Goal: Transaction & Acquisition: Book appointment/travel/reservation

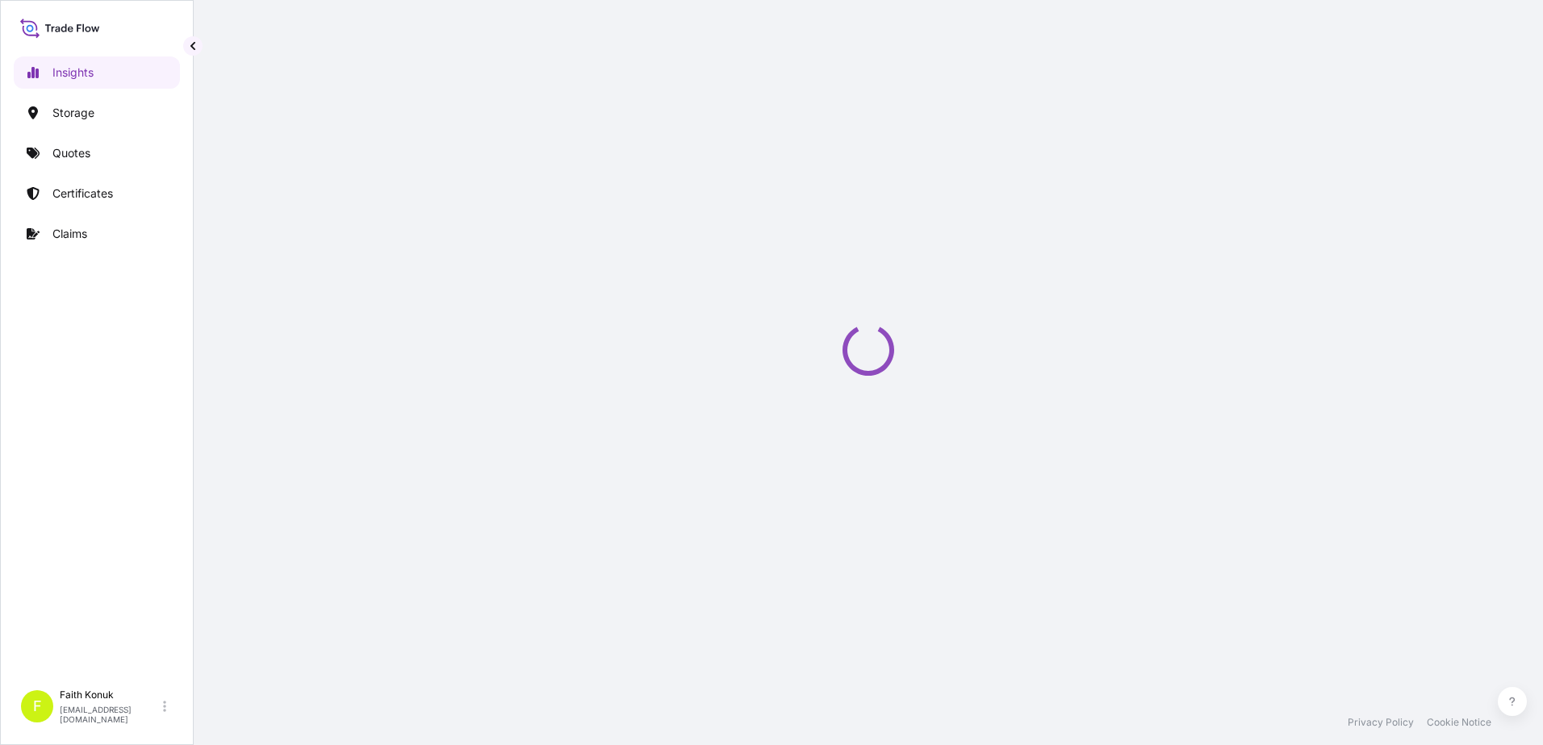
select select "2025"
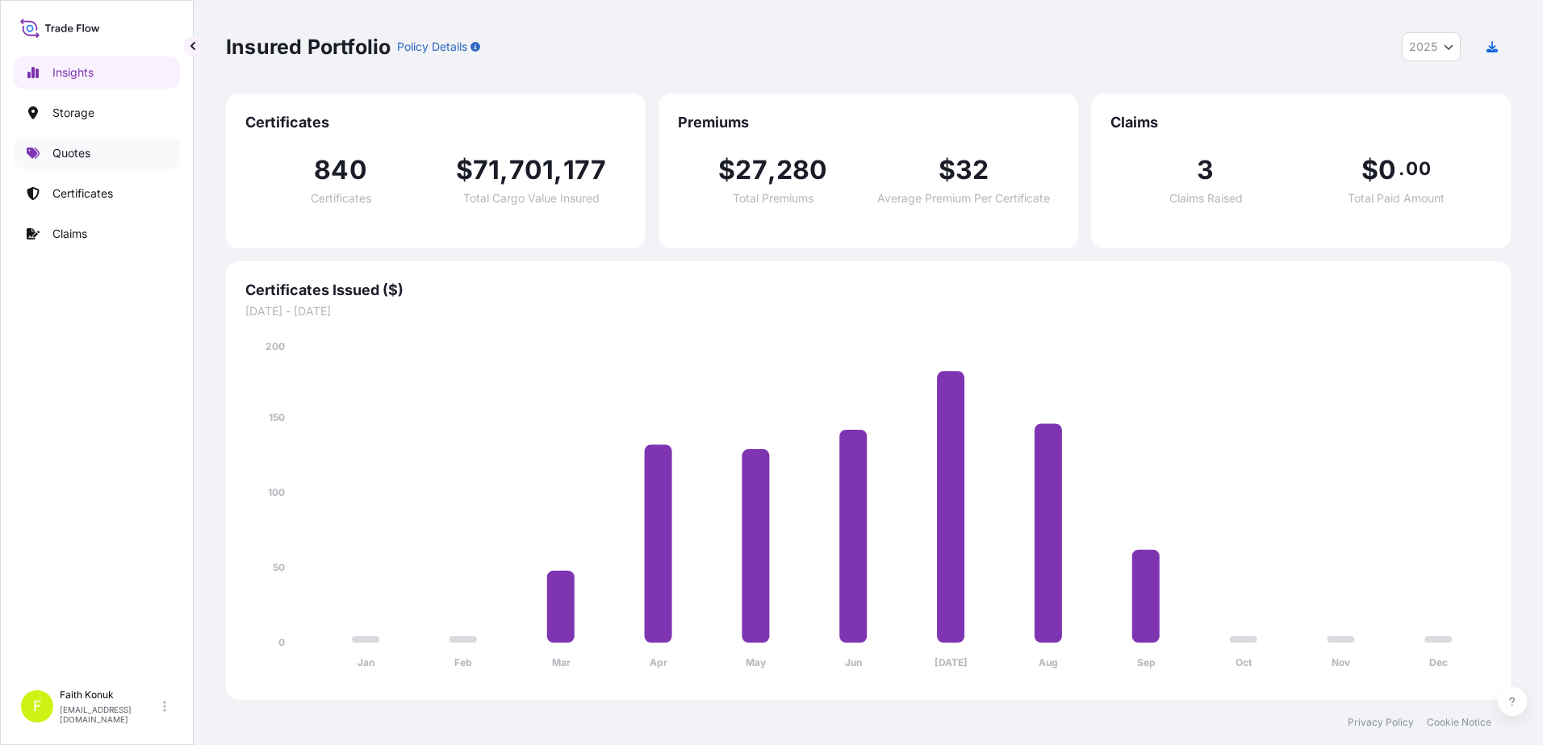
click at [69, 154] on p "Quotes" at bounding box center [71, 153] width 38 height 16
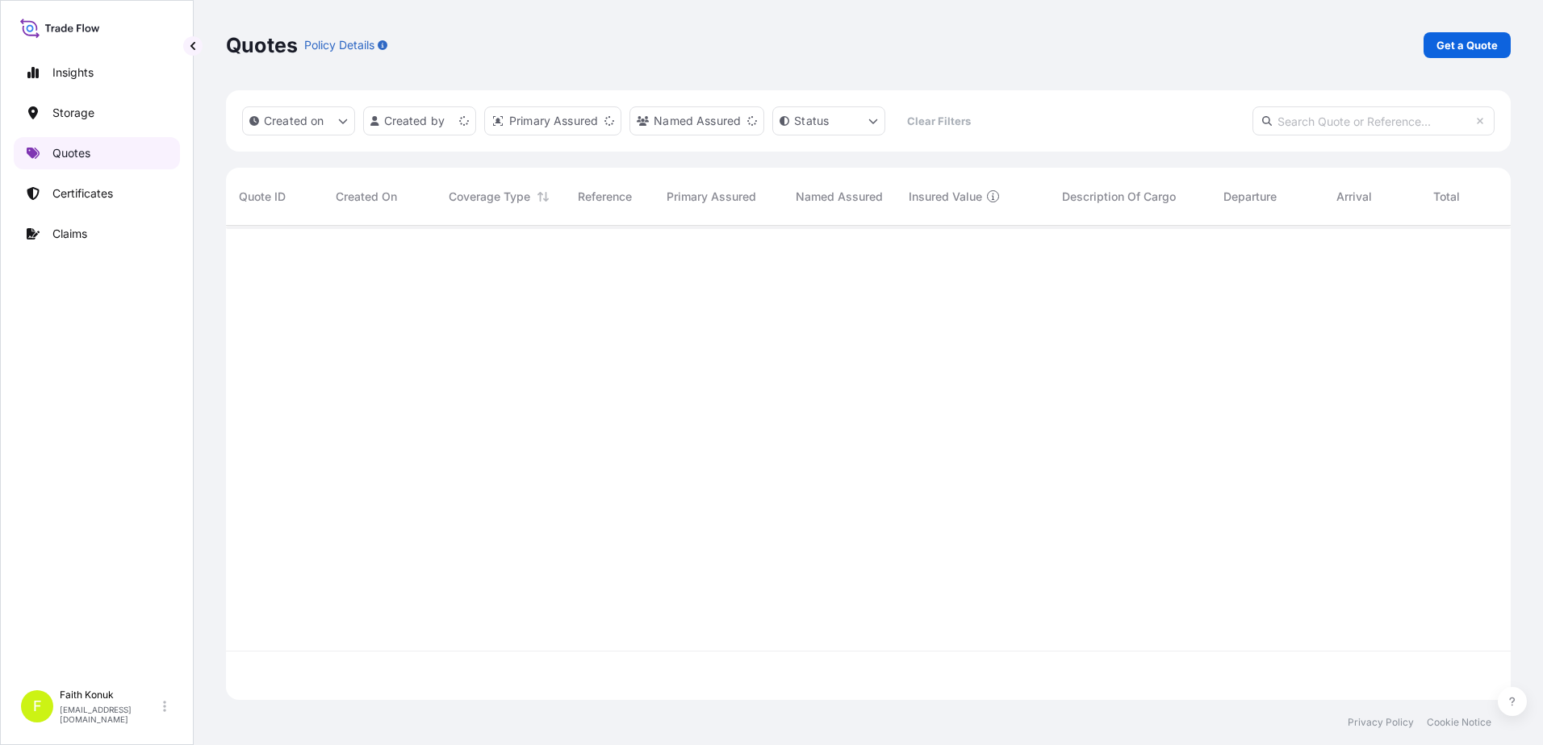
scroll to position [471, 1272]
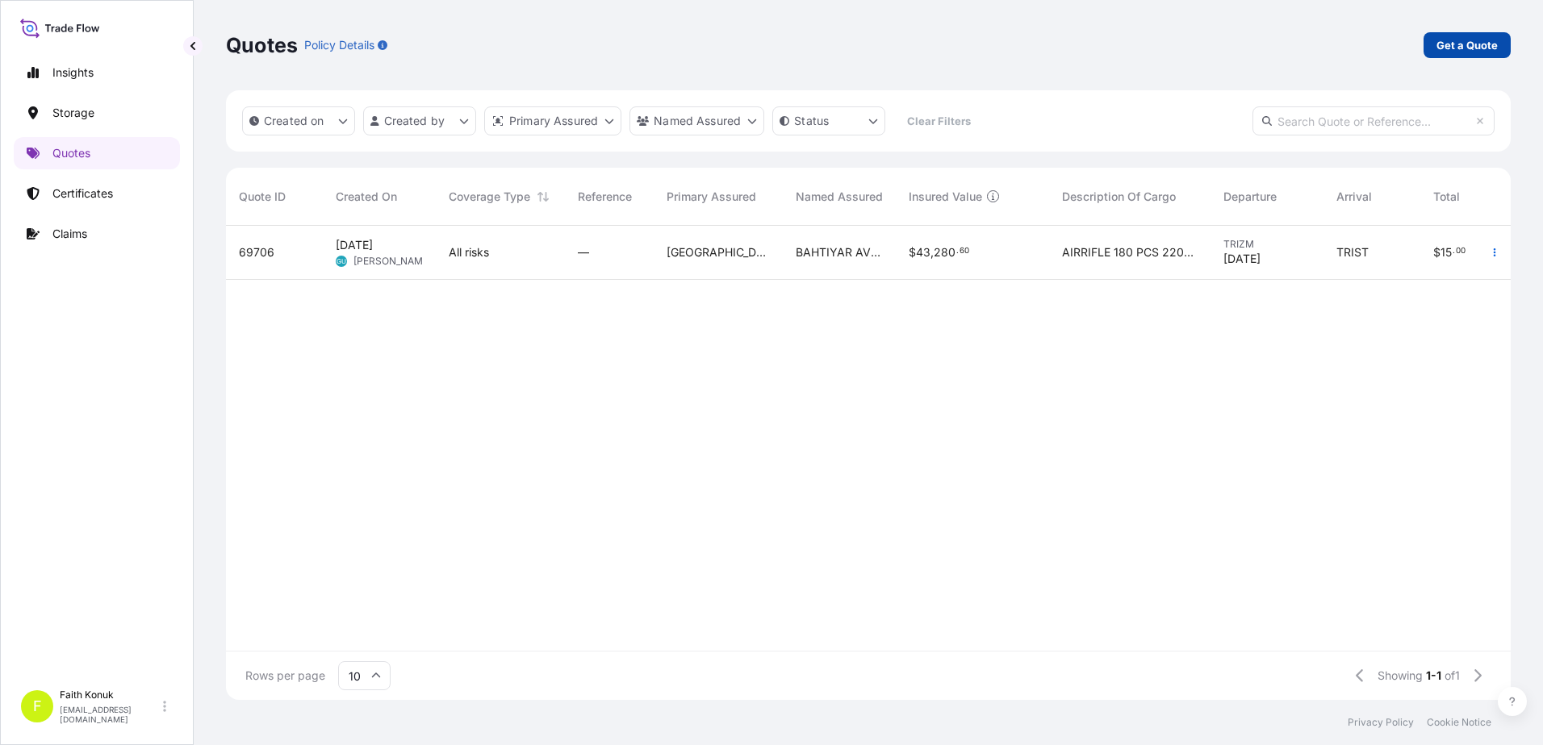
click at [1441, 55] on link "Get a Quote" at bounding box center [1466, 45] width 87 height 26
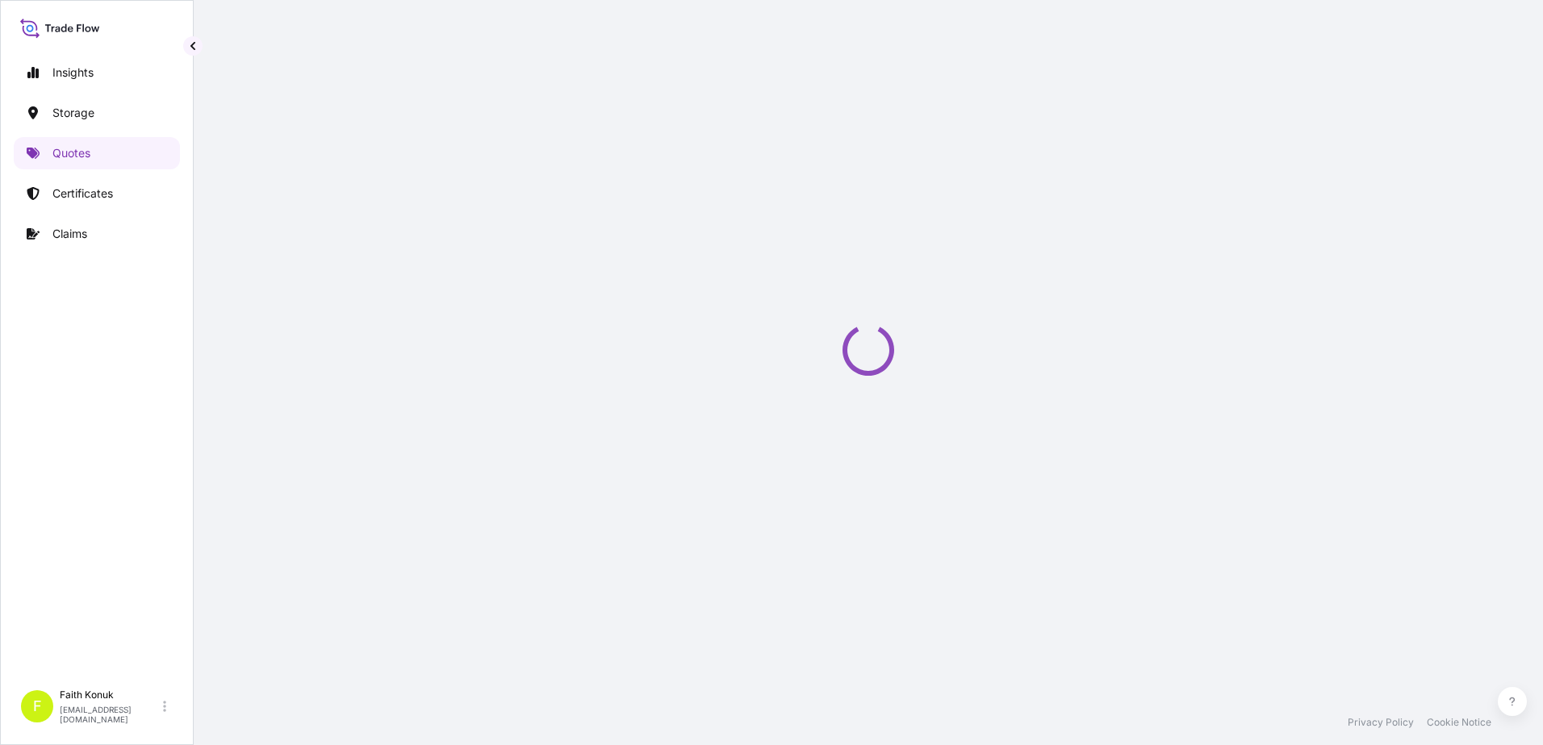
select select "Water"
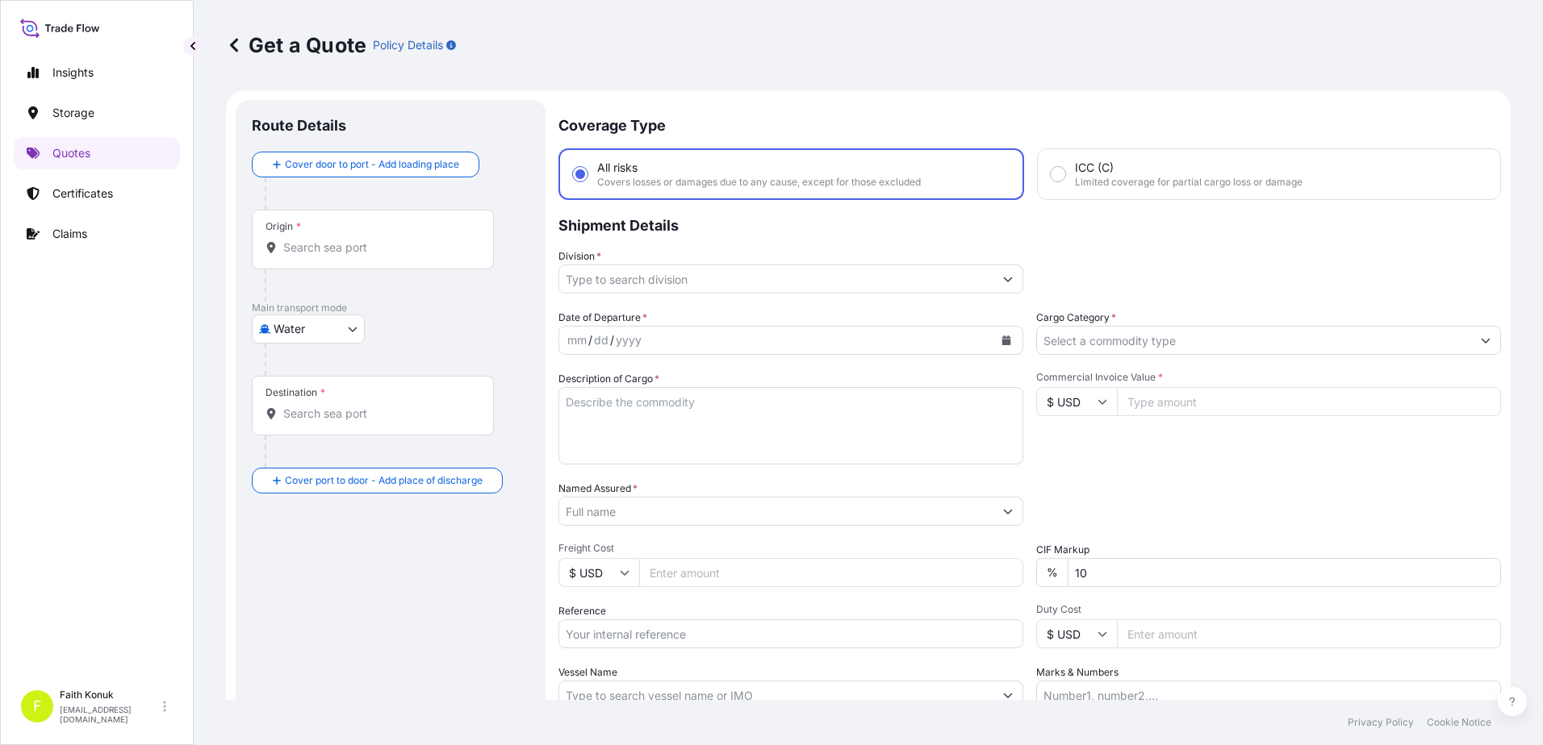
scroll to position [26, 0]
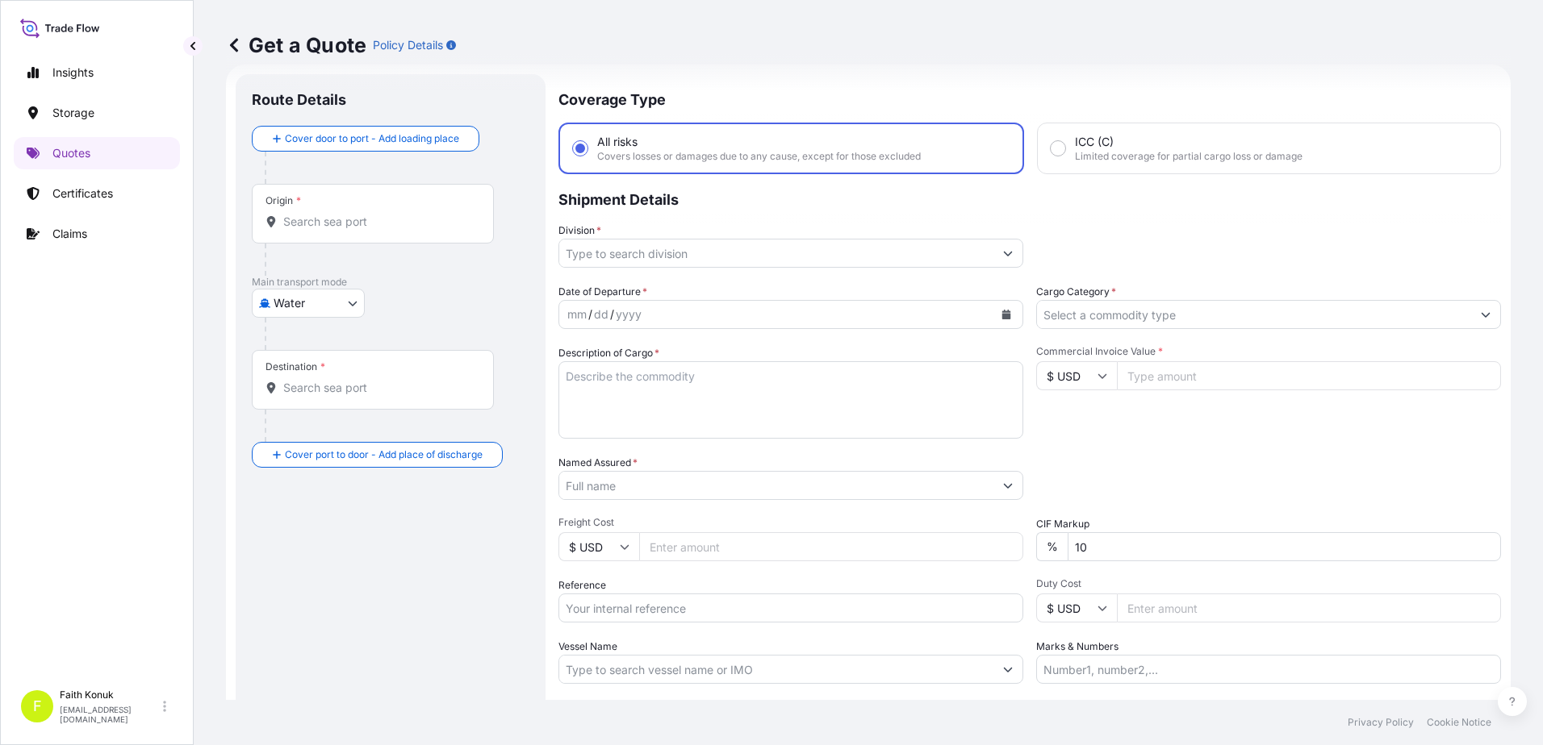
click at [358, 212] on div "Origin *" at bounding box center [373, 214] width 242 height 60
click at [358, 214] on input "Origin *" at bounding box center [378, 222] width 190 height 16
paste input "GEMLIK"
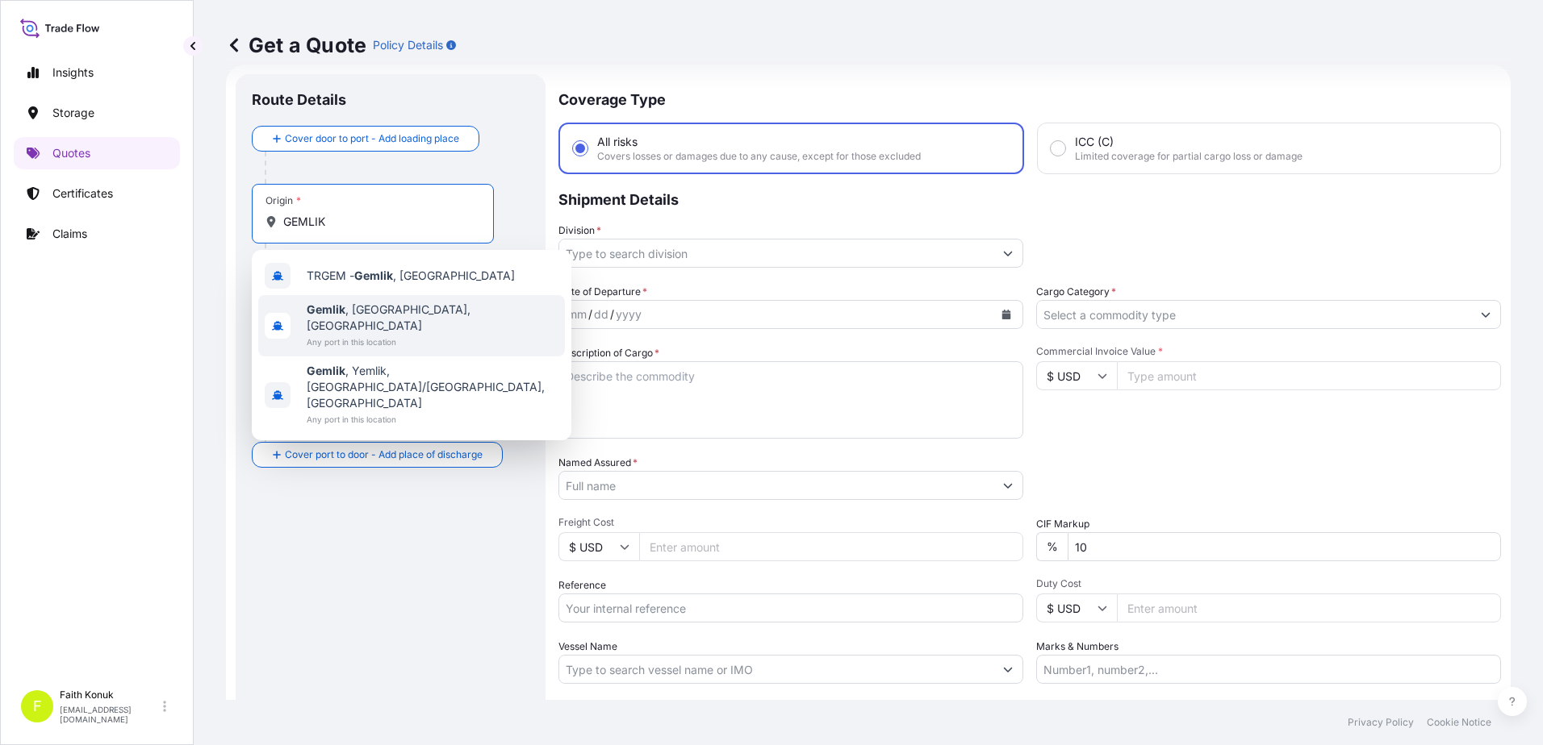
click at [428, 324] on div "Gemlik , Bursa, Türkiye Any port in this location" at bounding box center [411, 325] width 307 height 61
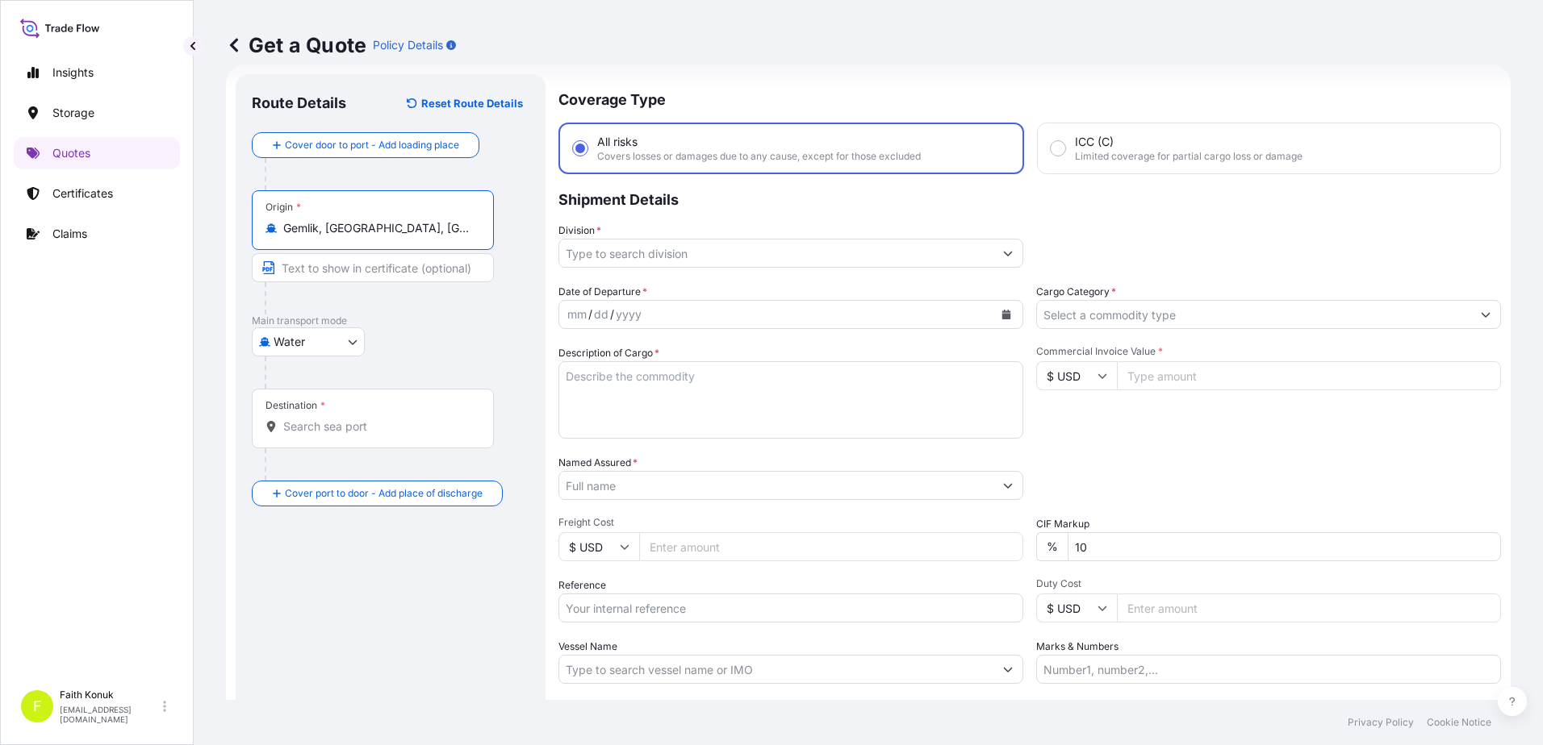
type input "Gemlik, Bursa, Türkiye"
click at [375, 440] on div "Destination *" at bounding box center [373, 419] width 242 height 60
click at [375, 435] on input "Destination *" at bounding box center [378, 427] width 190 height 16
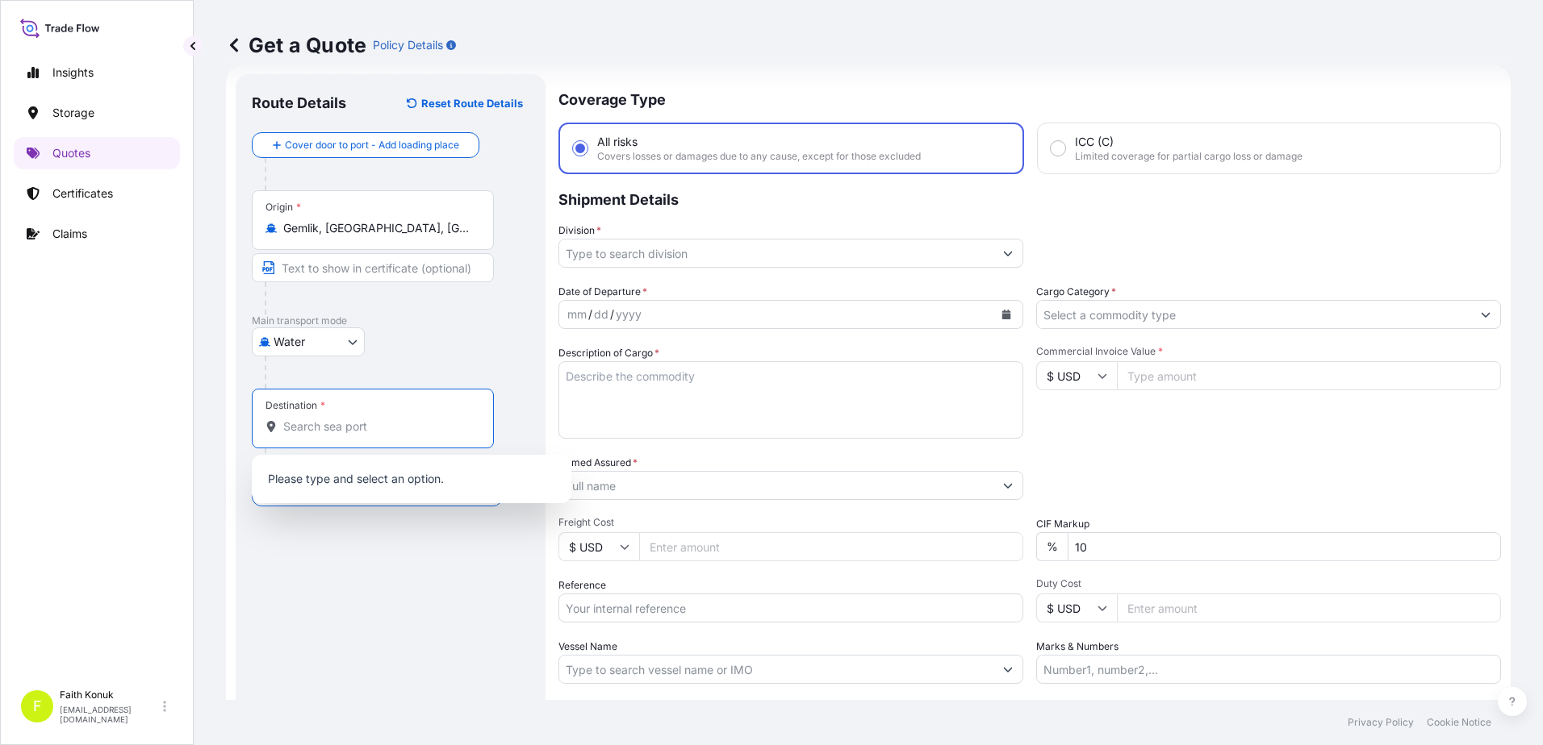
paste input "FELIXSTOWE"
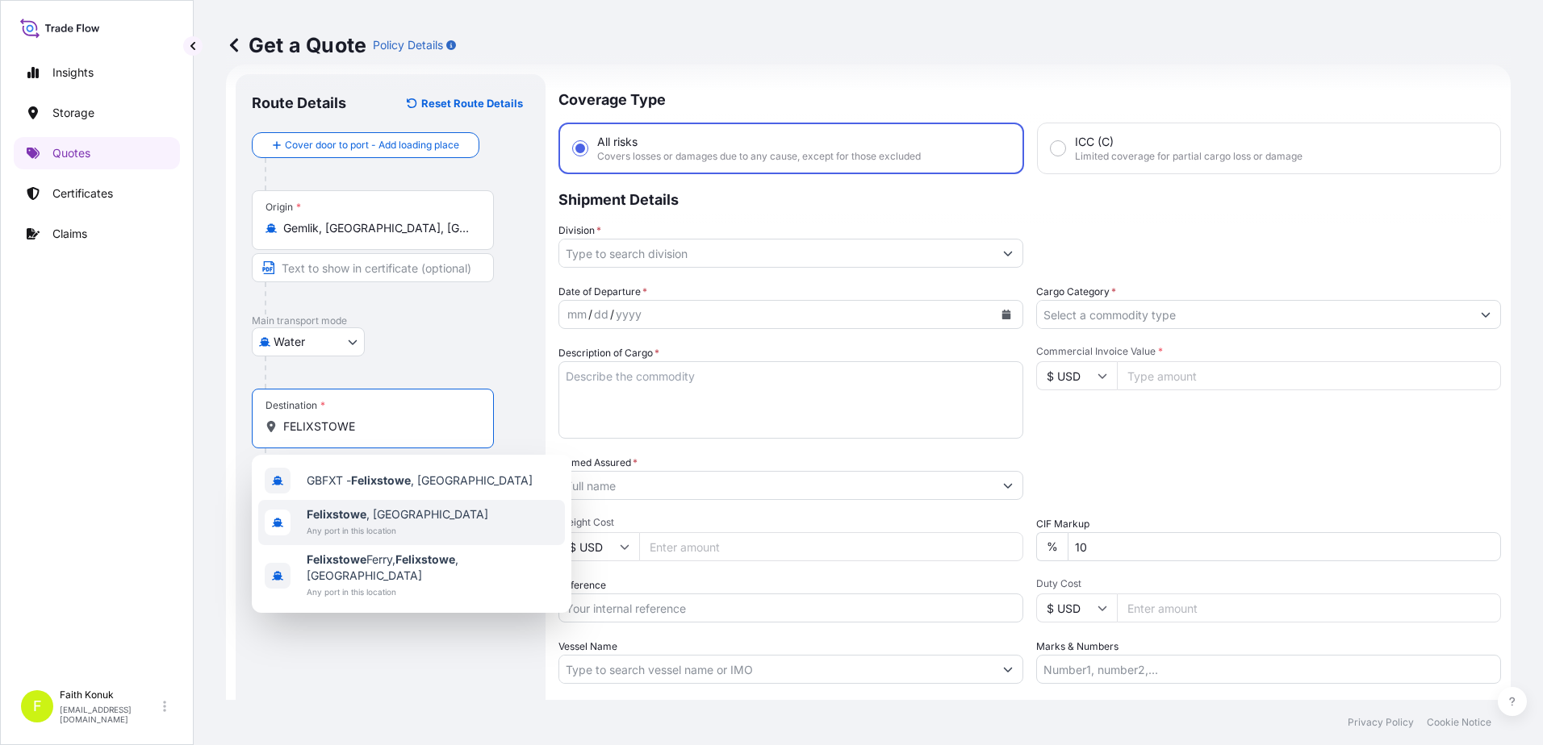
click at [377, 520] on span "Felixstowe , UK" at bounding box center [398, 515] width 182 height 16
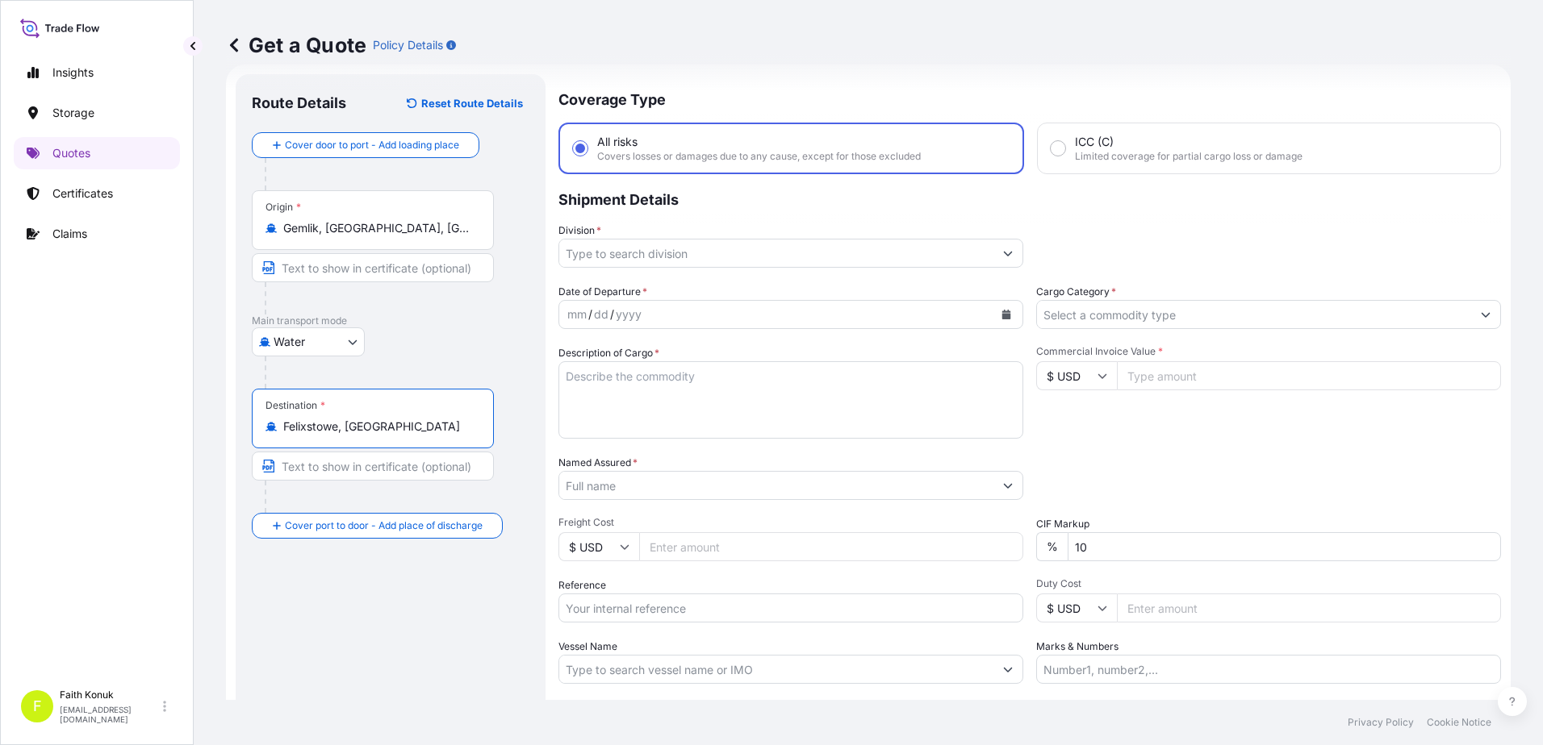
type input "Felixstowe, [GEOGRAPHIC_DATA]"
click at [414, 353] on div "Water Air Water Inland" at bounding box center [391, 342] width 278 height 29
click at [633, 245] on input "Division *" at bounding box center [776, 253] width 434 height 29
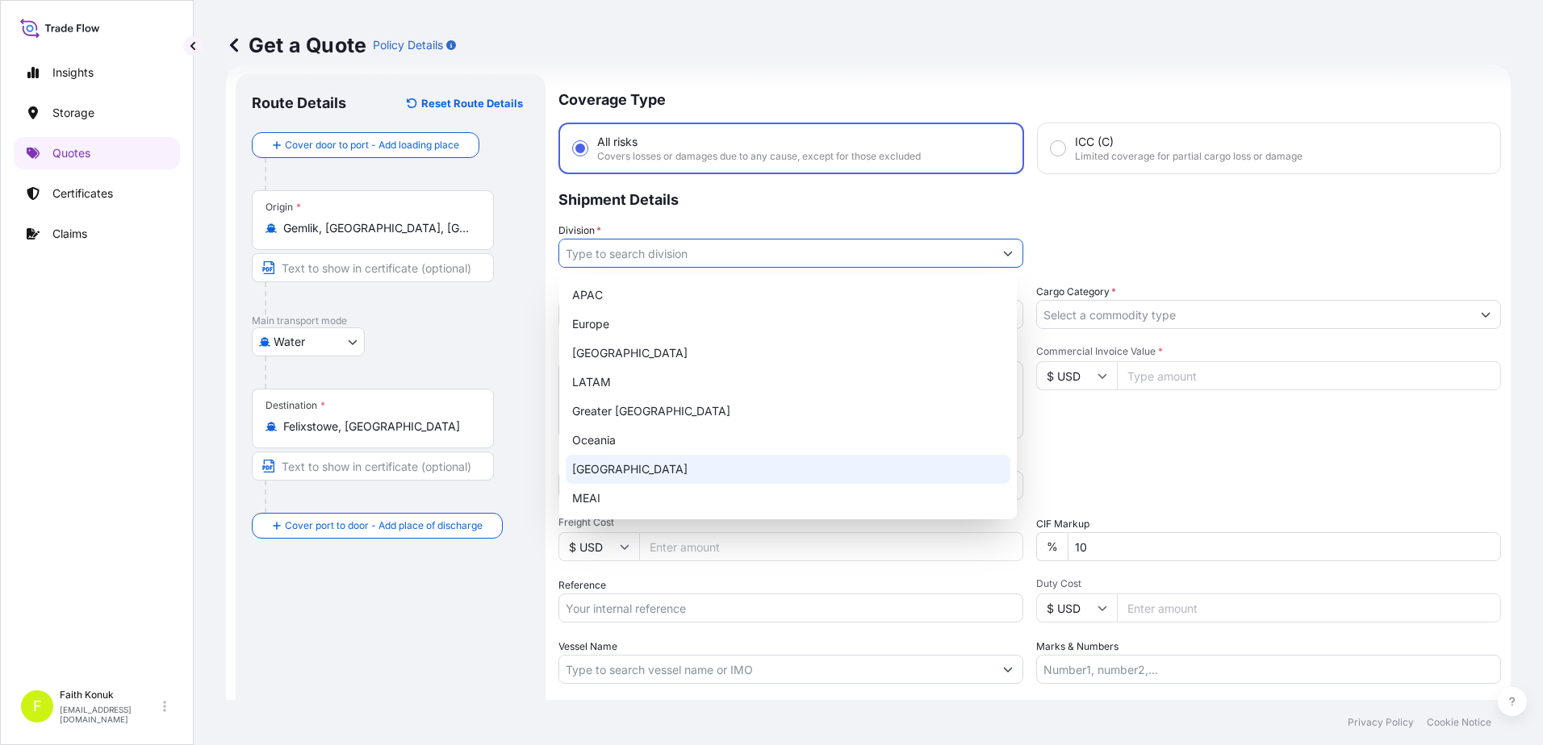
click at [617, 474] on div "[GEOGRAPHIC_DATA]" at bounding box center [788, 469] width 445 height 29
type input "[GEOGRAPHIC_DATA]"
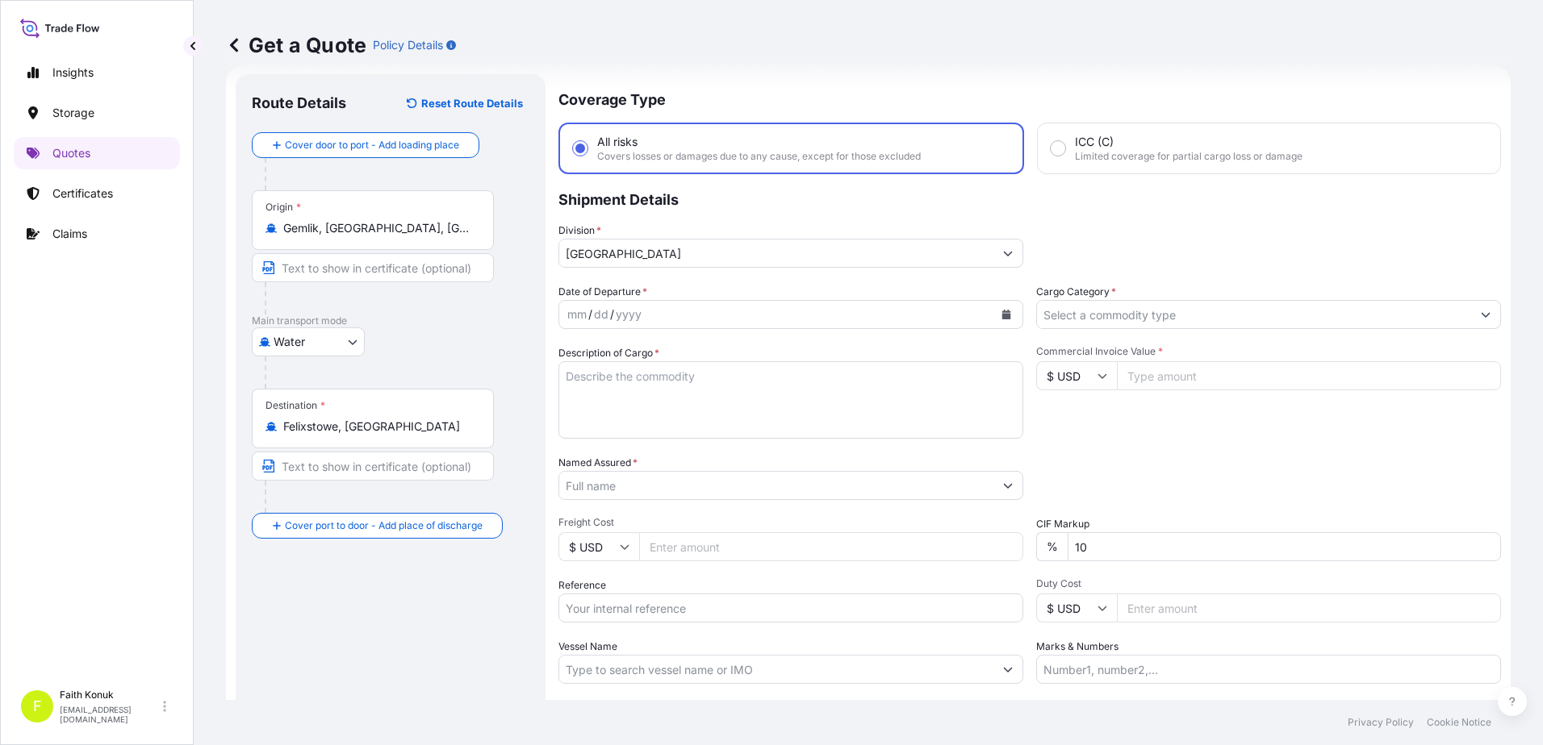
click at [654, 344] on div "Date of Departure * mm / dd / yyyy Cargo Category * Description of Cargo * Comm…" at bounding box center [1029, 484] width 942 height 400
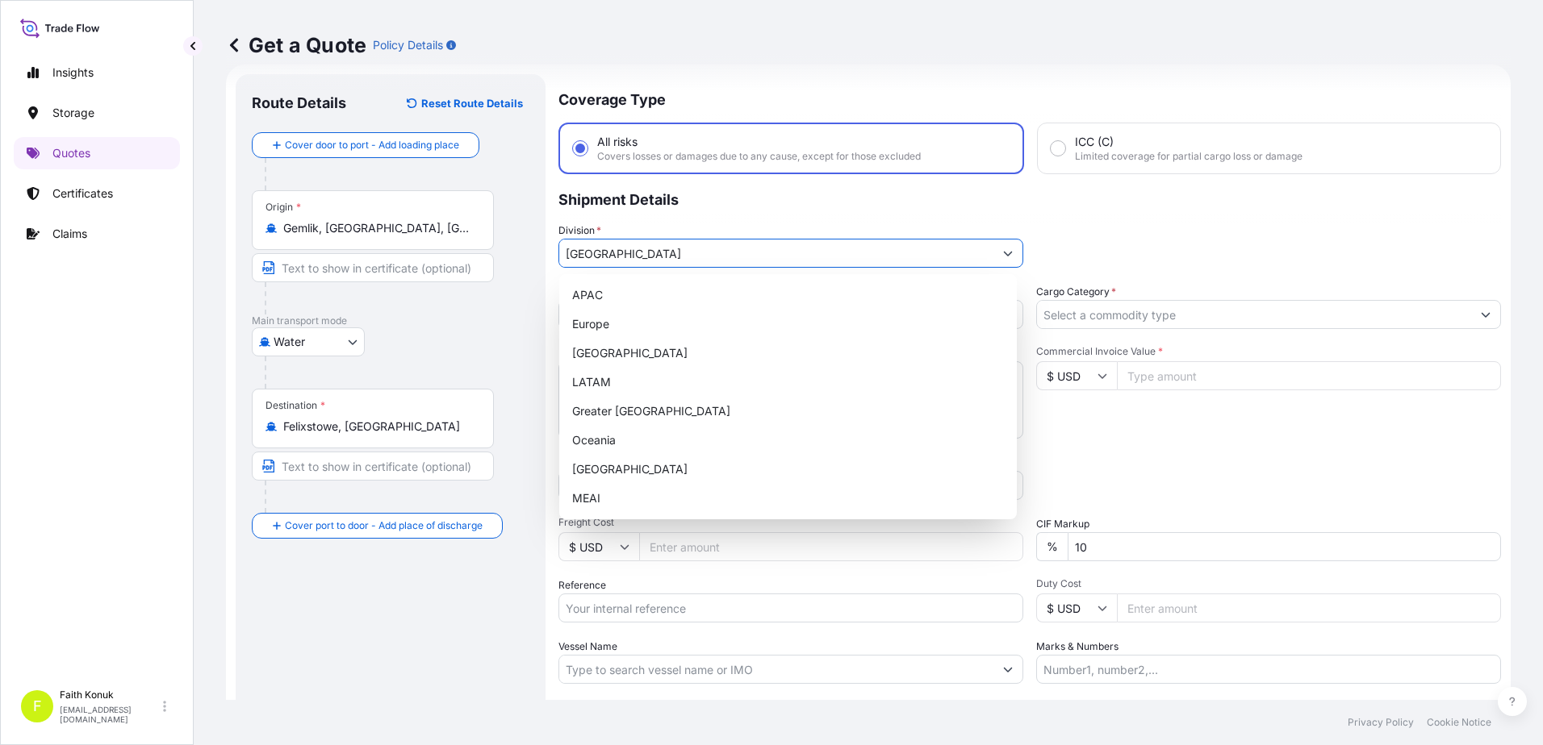
click at [1004, 256] on icon "Show suggestions" at bounding box center [1008, 253] width 10 height 10
click at [704, 200] on p "Shipment Details" at bounding box center [1029, 198] width 942 height 48
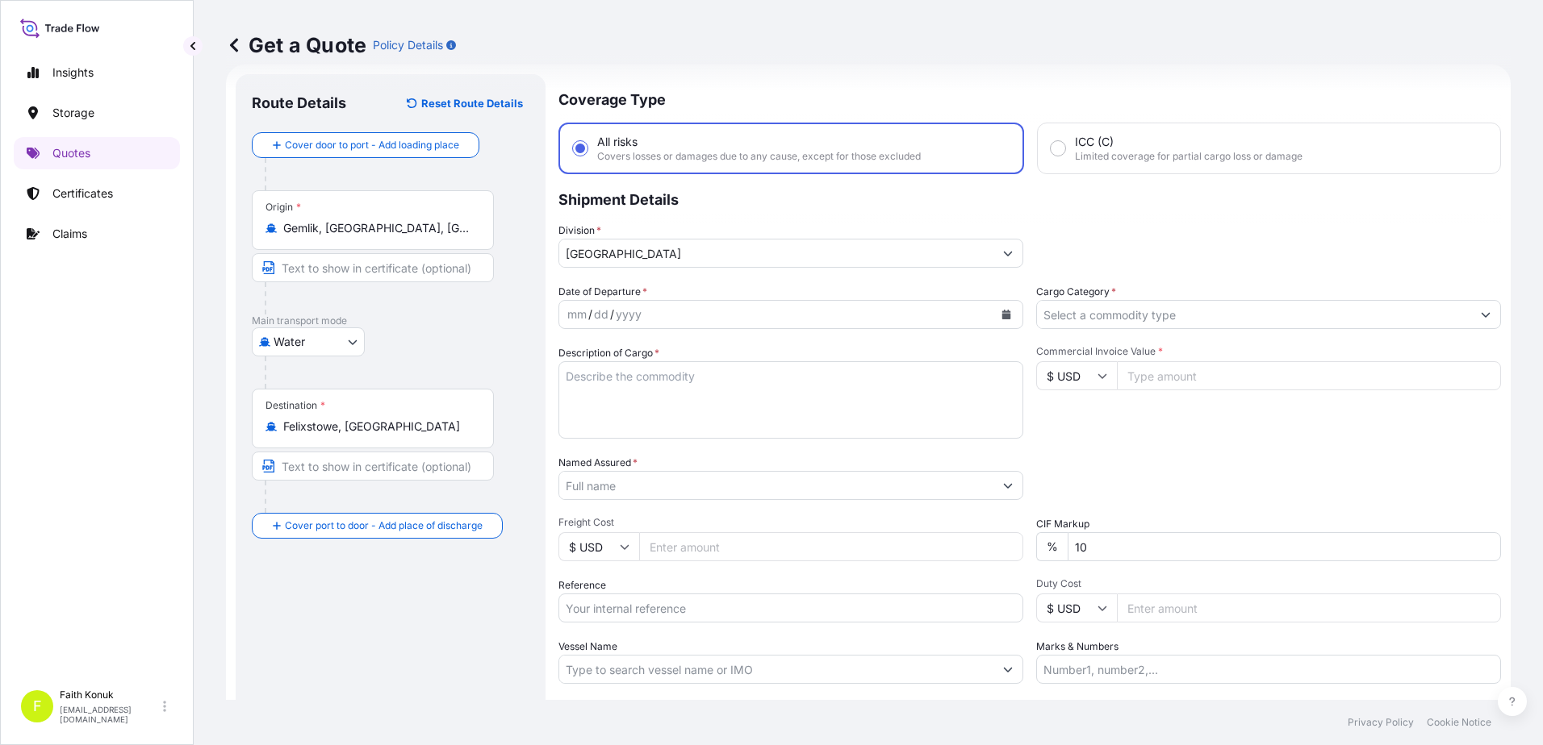
click at [1005, 310] on button "Calendar" at bounding box center [1006, 315] width 26 height 26
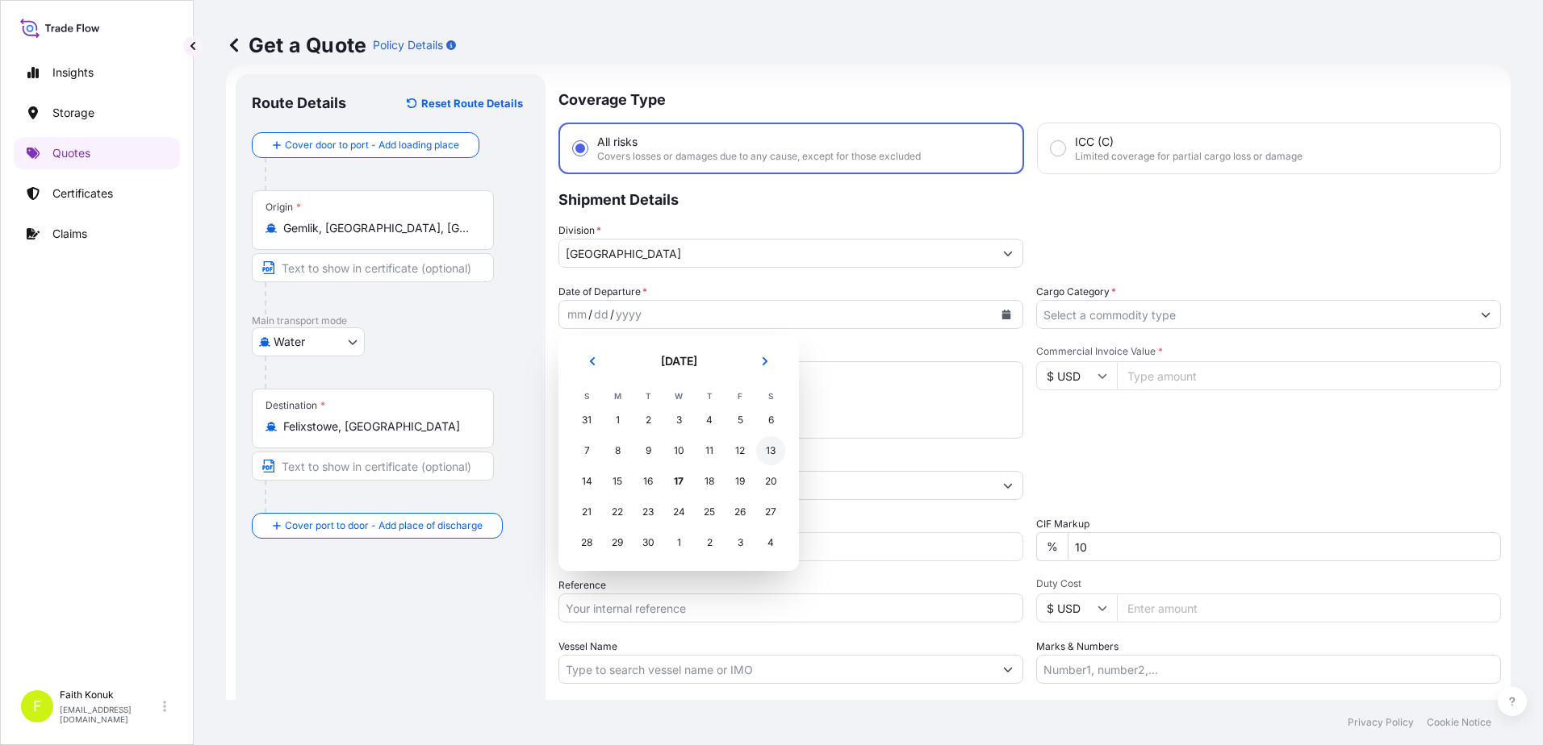
click at [776, 456] on div "13" at bounding box center [770, 450] width 29 height 29
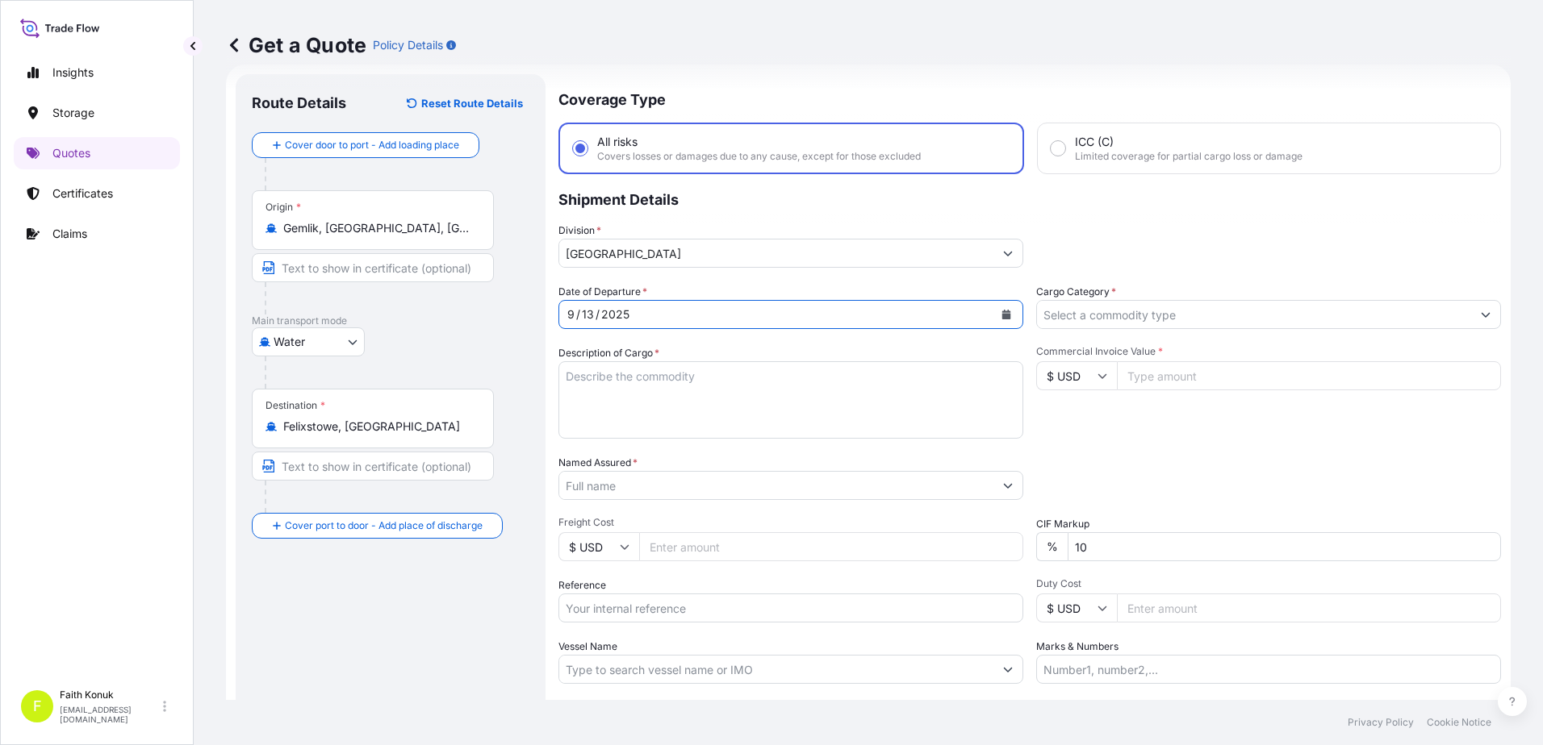
click at [731, 346] on div "Description of Cargo *" at bounding box center [790, 392] width 465 height 94
click at [618, 397] on textarea "Description of Cargo *" at bounding box center [790, 399] width 465 height 77
click at [611, 379] on textarea "Description of Cargo *" at bounding box center [790, 399] width 465 height 77
paste textarea ""COFFEE TABLE HS CODE : 9403.60 STUDY DESK HS CODE : 9403.60 BOOKCASE HS CODE :…"
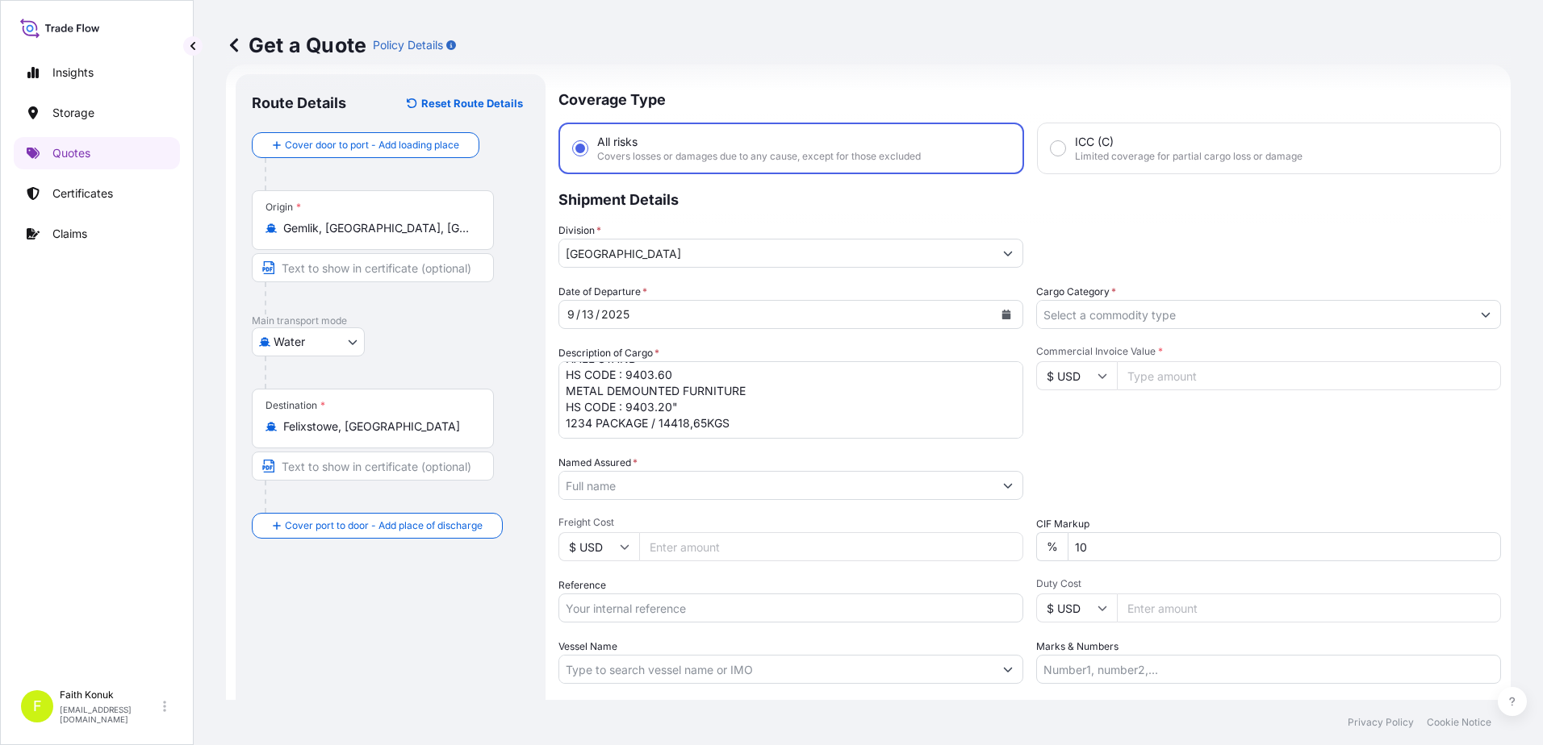
click at [615, 430] on textarea ""COFFEE TABLE HS CODE : 9403.60 STUDY DESK HS CODE : 9403.60 BOOKCASE HS CODE :…" at bounding box center [790, 399] width 465 height 77
paste textarea "77541058 - TXGU 7183642"
type textarea ""COFFEE TABLE HS CODE : 9403.60 STUDY DESK HS CODE : 9403.60 BOOKCASE HS CODE :…"
click at [600, 489] on input "Named Assured *" at bounding box center [776, 485] width 434 height 29
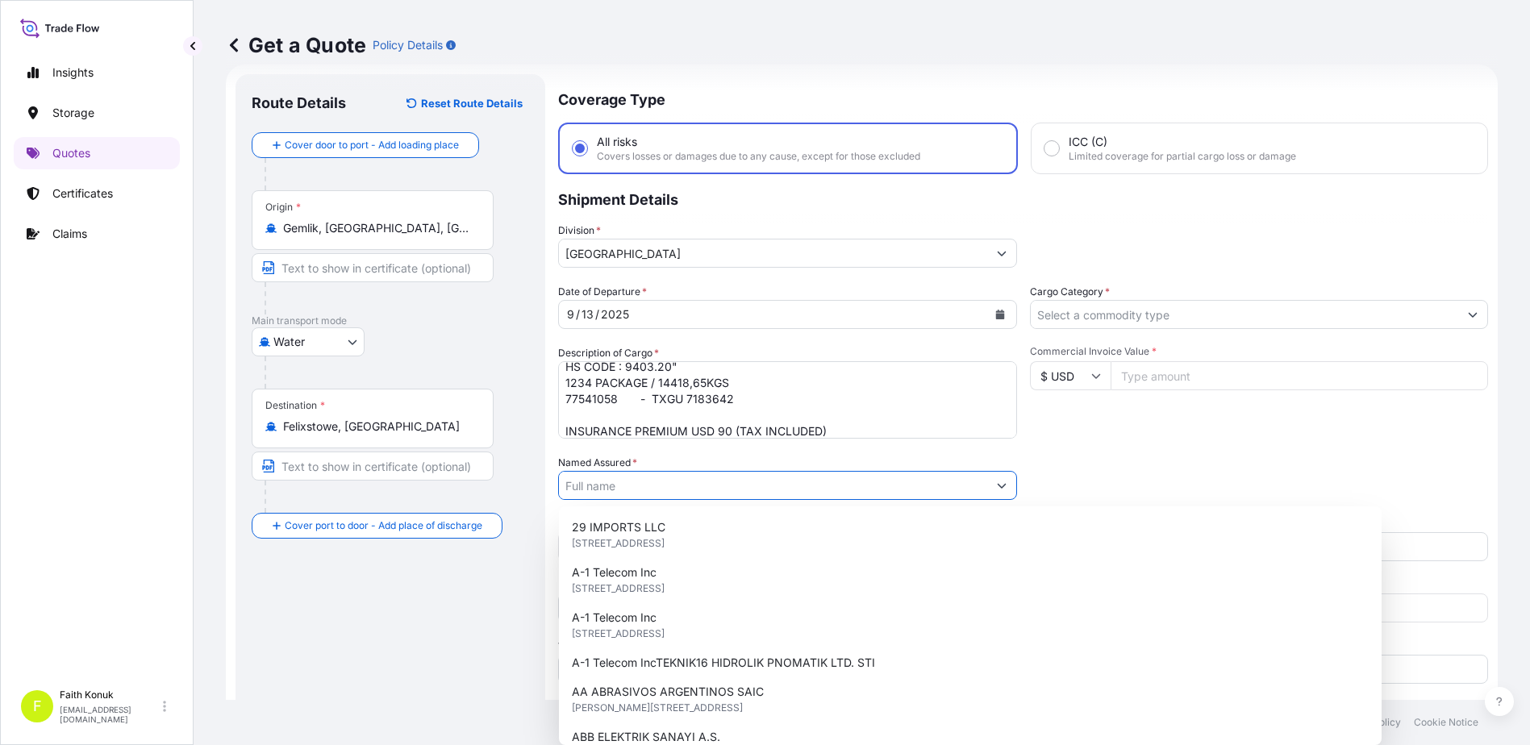
paste input "LC WAIKIKI MAGAZACILIK HIZMETLERI TICARET AS"
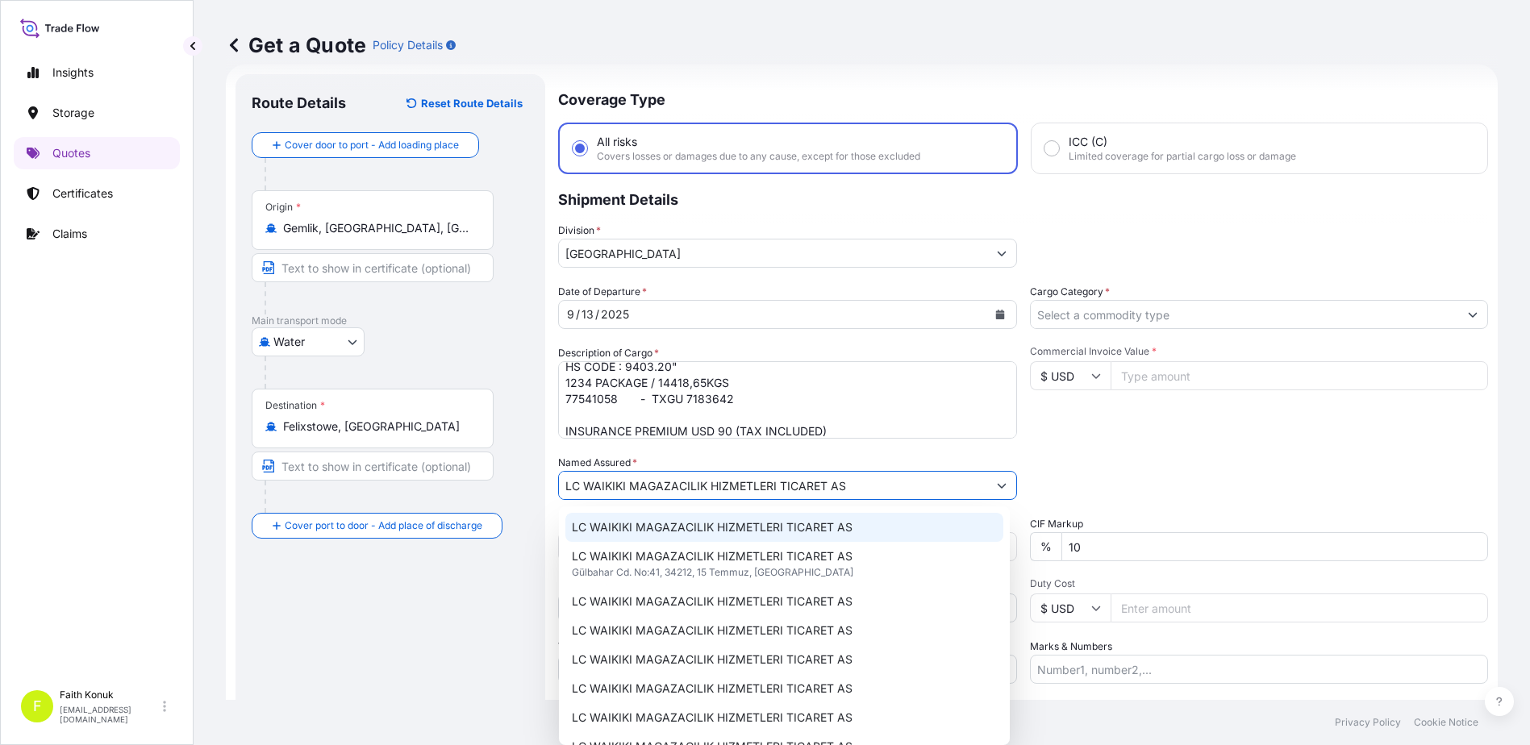
click at [667, 524] on span "LC WAIKIKI MAGAZACILIK HIZMETLERI TICARET AS" at bounding box center [712, 528] width 281 height 16
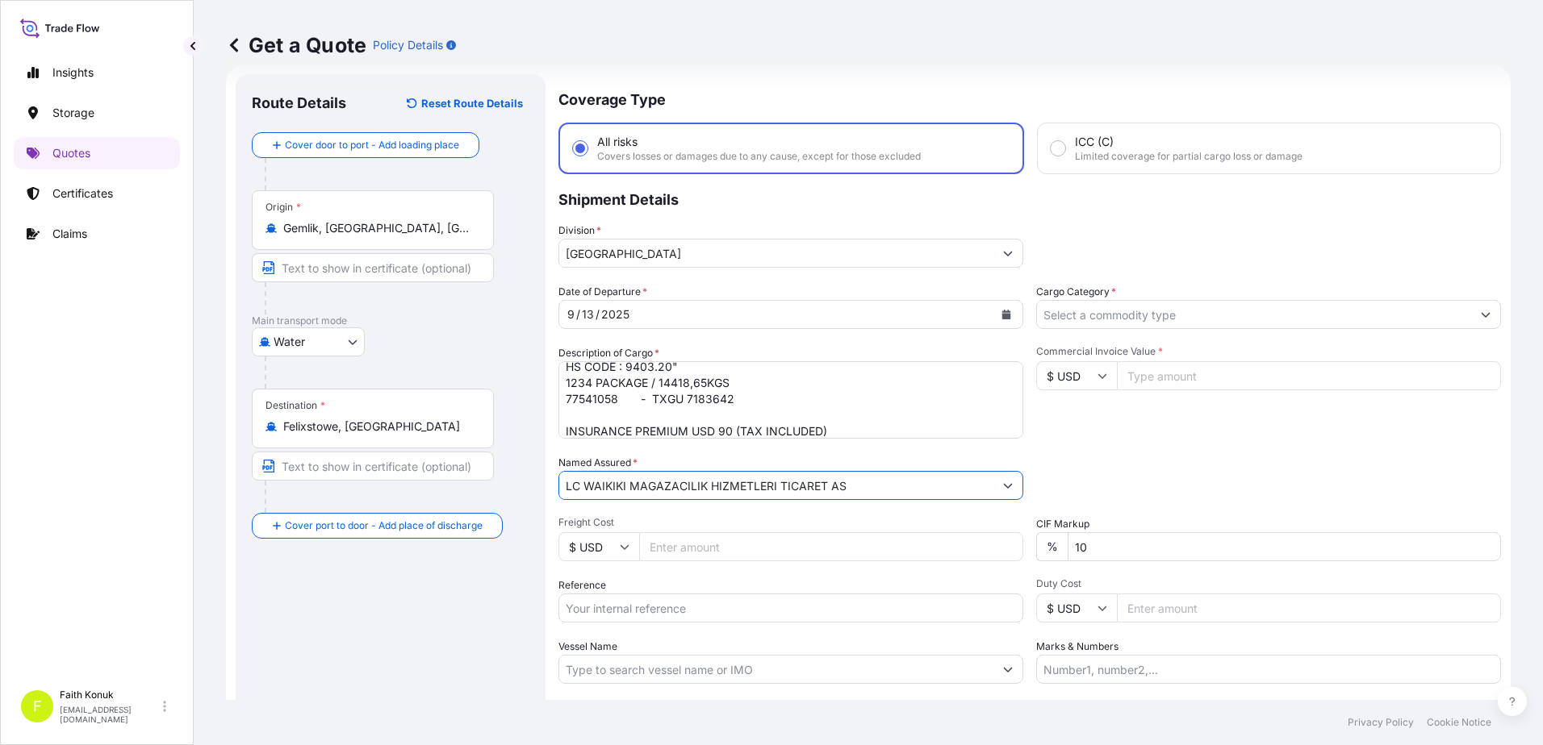
type input "LC WAIKIKI MAGAZACILIK HIZMETLERI TICARET AS"
click at [708, 460] on div "Named Assured * LC WAIKIKI MAGAZACILIK HIZMETLERI TICARET AS" at bounding box center [790, 477] width 465 height 45
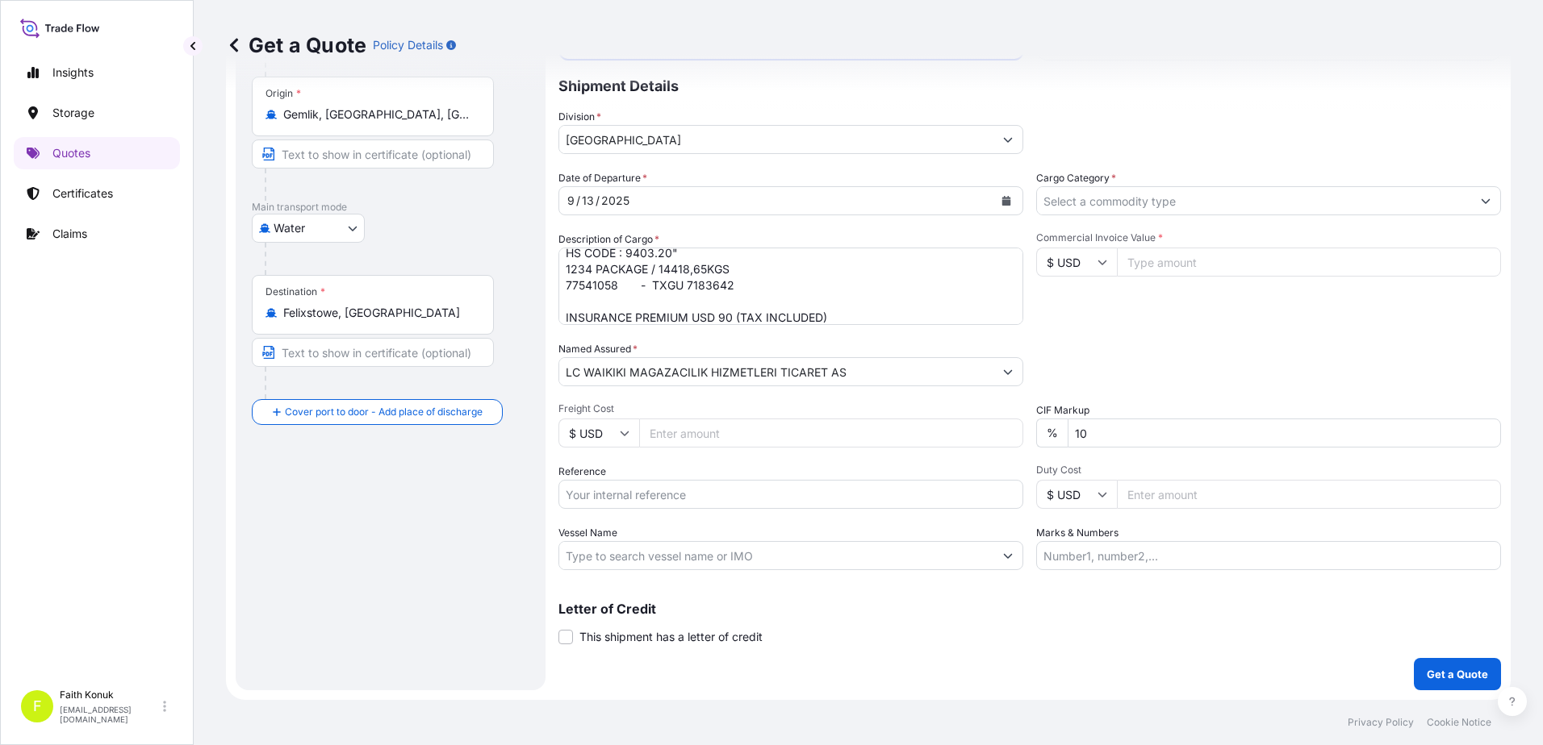
click at [622, 503] on input "Reference" at bounding box center [790, 494] width 465 height 29
paste input "2501750649"
type input "2501750649"
click at [672, 466] on div "Reference 2501750649" at bounding box center [790, 486] width 465 height 45
click at [675, 553] on input "Vessel Name" at bounding box center [776, 555] width 434 height 29
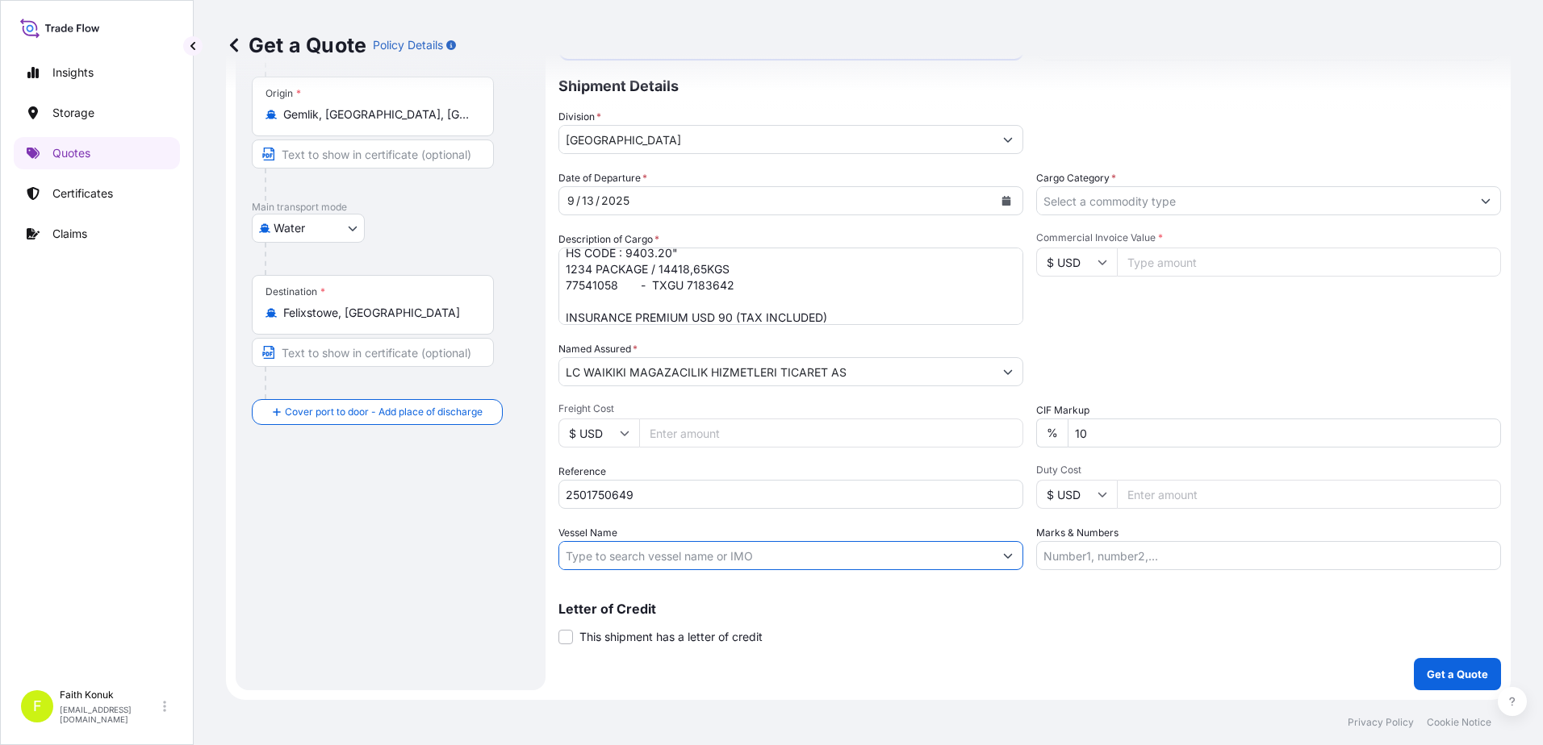
paste input "COSCO JAPAN"
click at [676, 559] on input "COSCO JAPAN" at bounding box center [776, 555] width 434 height 29
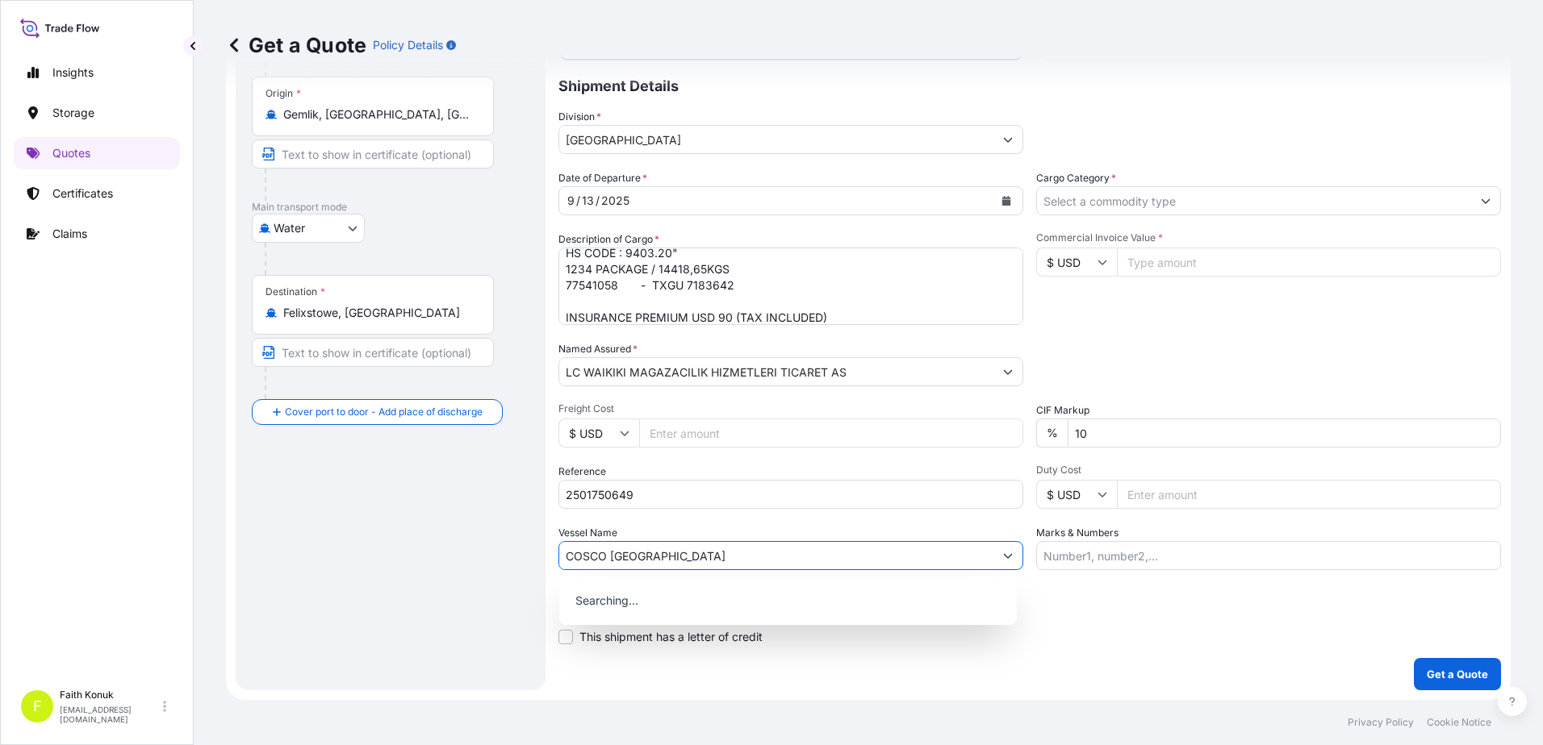
paste input "536N"
type input "COSCO JAPAN 536N"
click at [728, 520] on div "Date of Departure * 9 / 13 / 2025 Cargo Category * Description of Cargo * "COFF…" at bounding box center [1029, 370] width 942 height 400
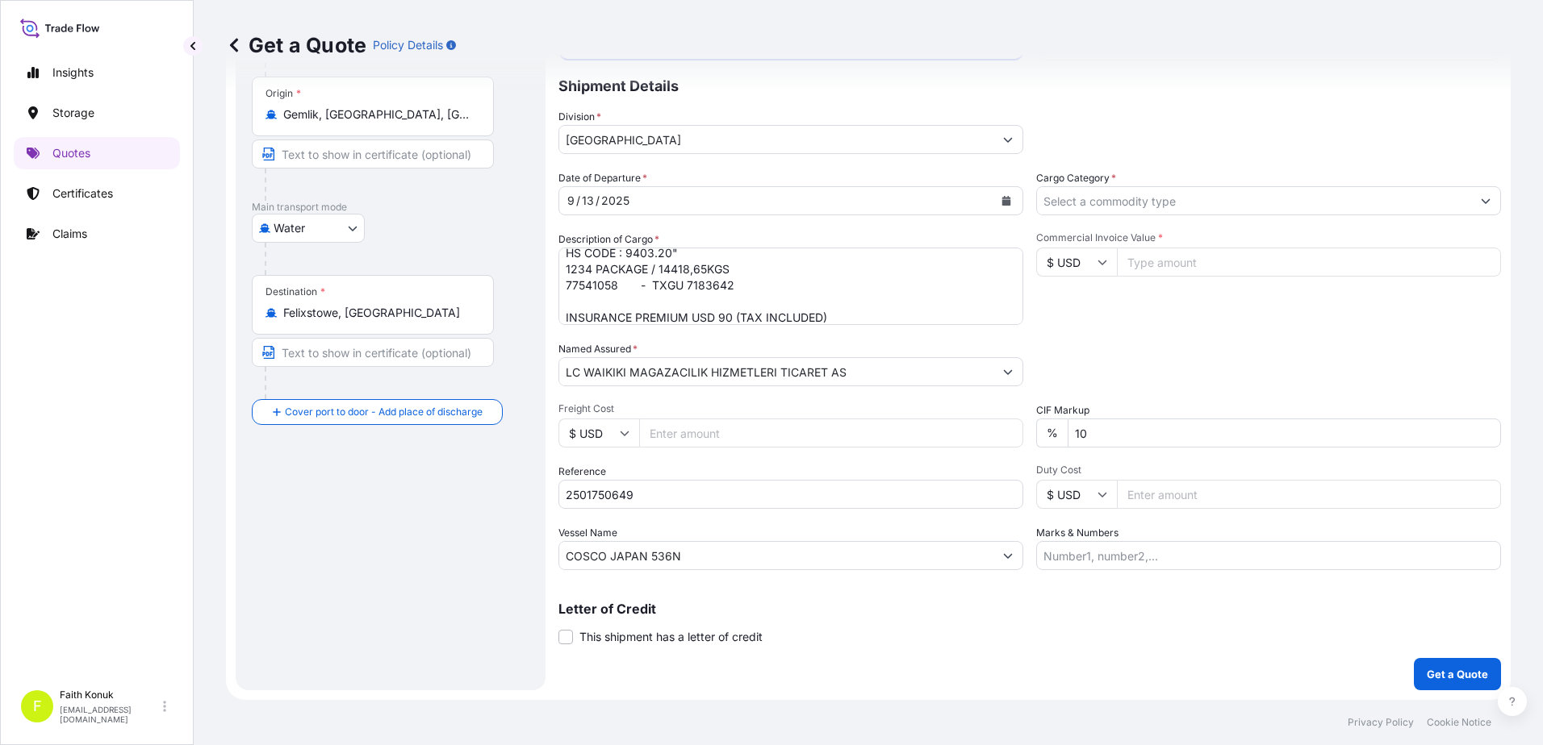
click at [1119, 207] on input "Cargo Category *" at bounding box center [1254, 200] width 434 height 29
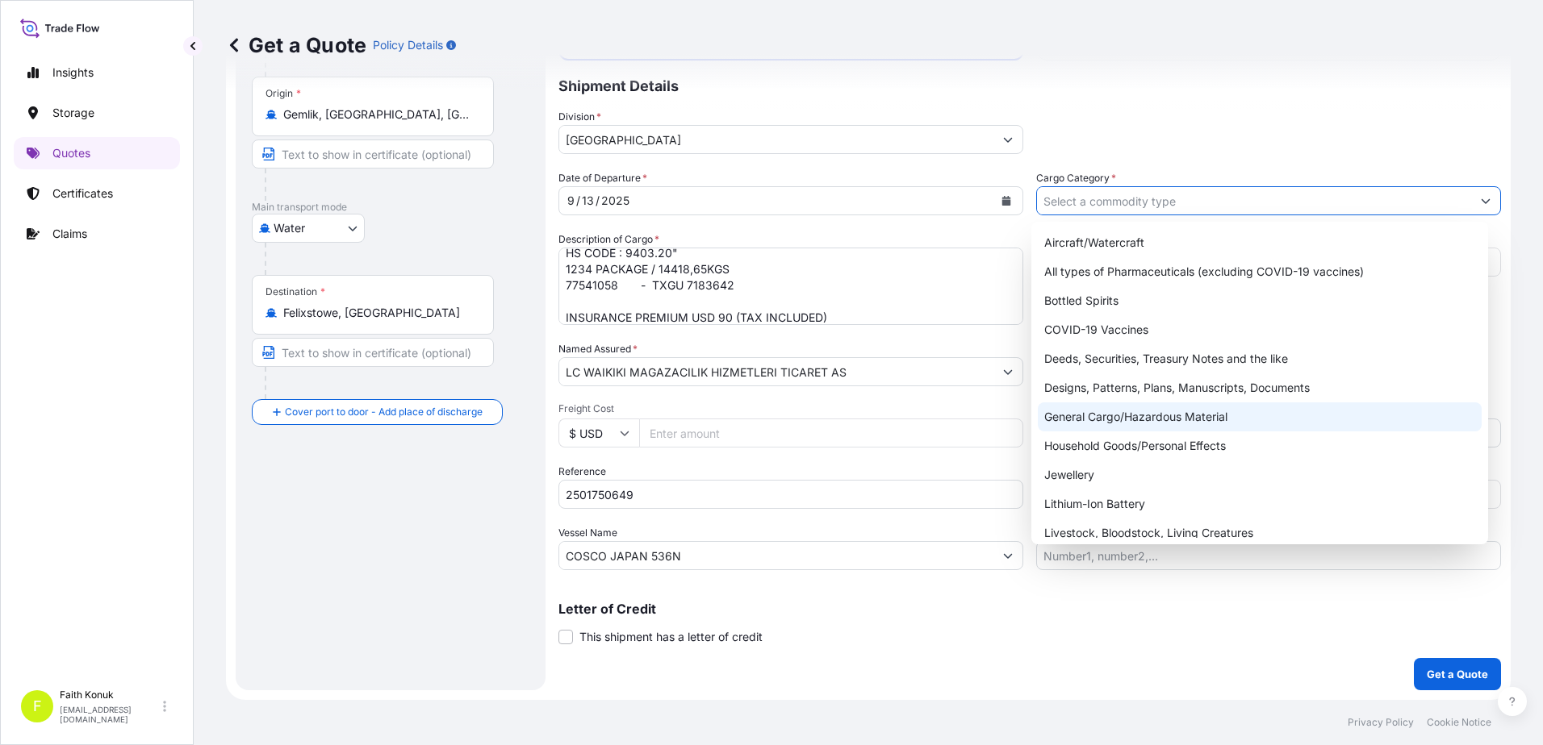
click at [1108, 414] on div "General Cargo/Hazardous Material" at bounding box center [1260, 417] width 445 height 29
type input "General Cargo/Hazardous Material"
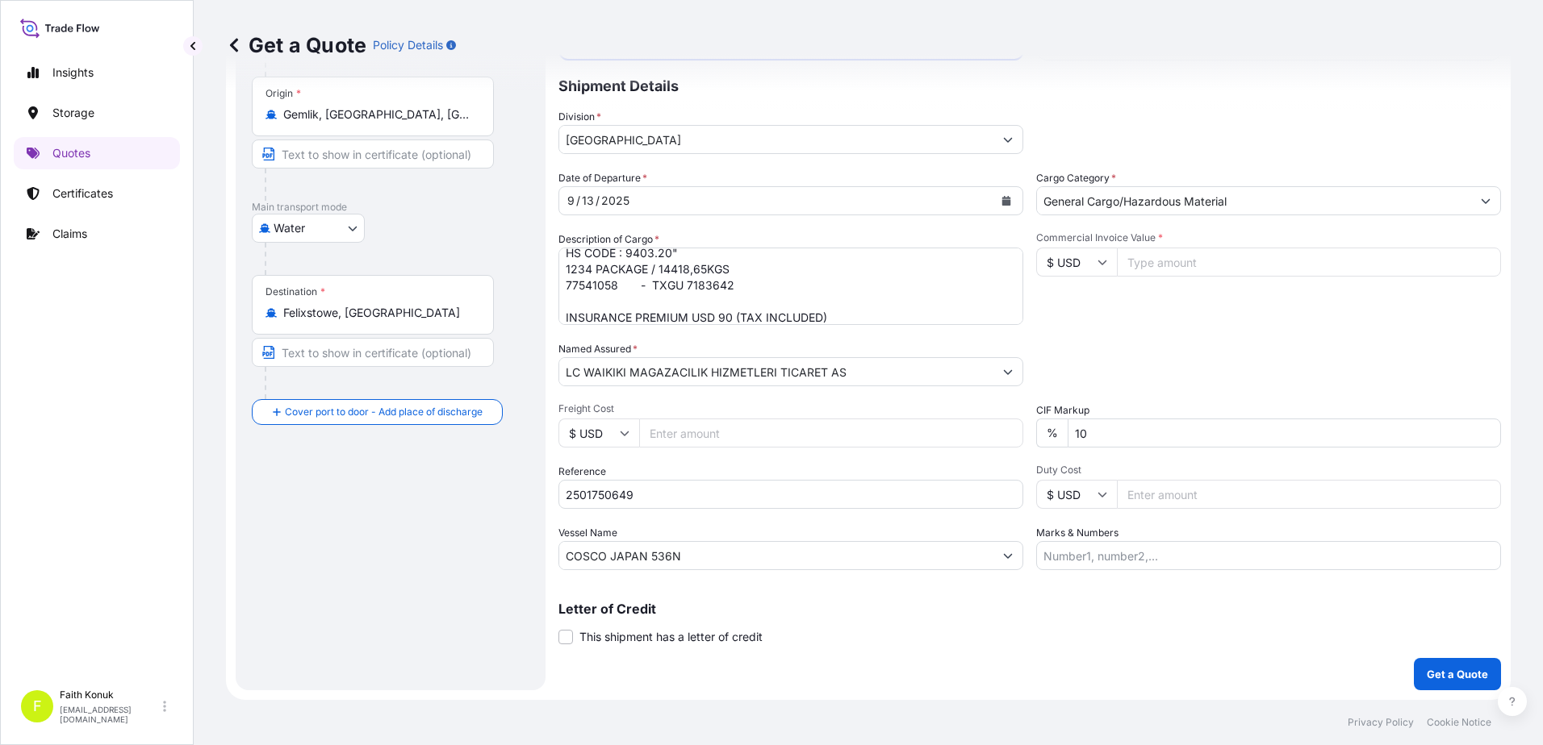
click at [1112, 309] on div "Commercial Invoice Value * $ USD" at bounding box center [1268, 279] width 465 height 94
click at [1097, 259] on icon at bounding box center [1102, 262] width 10 height 10
click at [1076, 341] on div "£ GBP" at bounding box center [1071, 340] width 68 height 31
type input "£ GBP"
click at [1169, 266] on input "Commercial Invoice Value *" at bounding box center [1309, 262] width 384 height 29
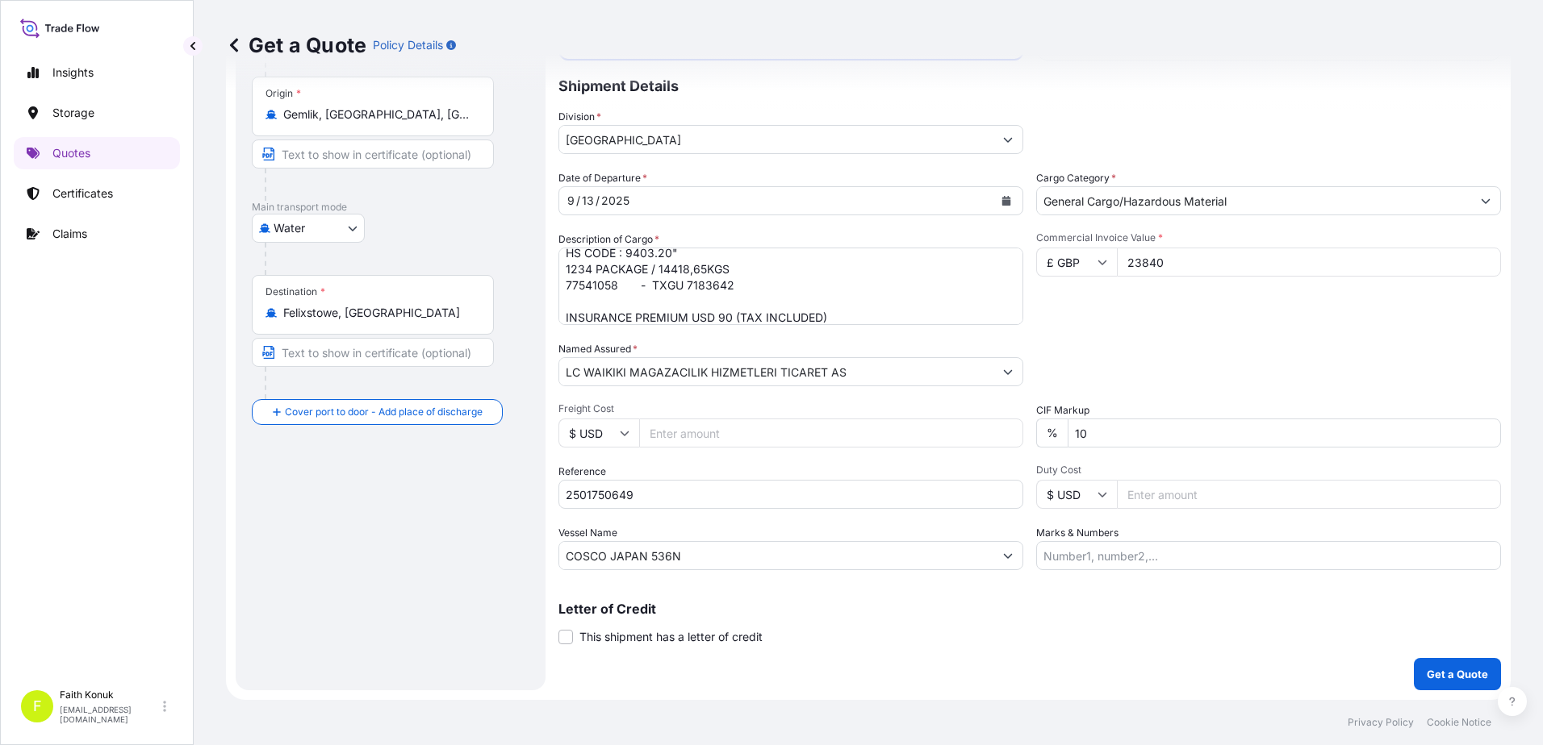
type input "23840"
click at [1099, 352] on div "Packing Category Type to search a container mode Please select a primary mode o…" at bounding box center [1268, 363] width 465 height 45
click at [1442, 678] on p "Get a Quote" at bounding box center [1456, 674] width 61 height 16
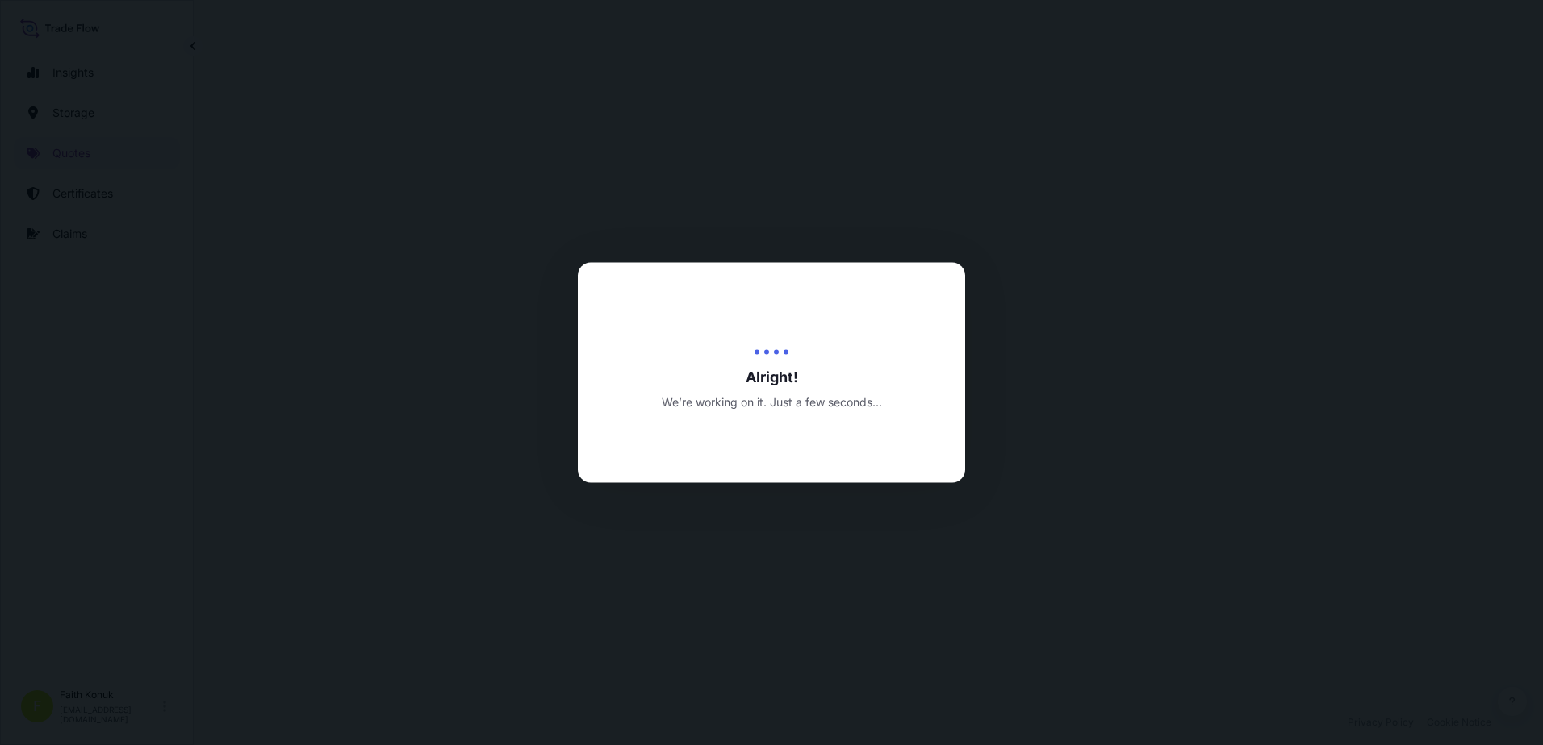
select select "Water"
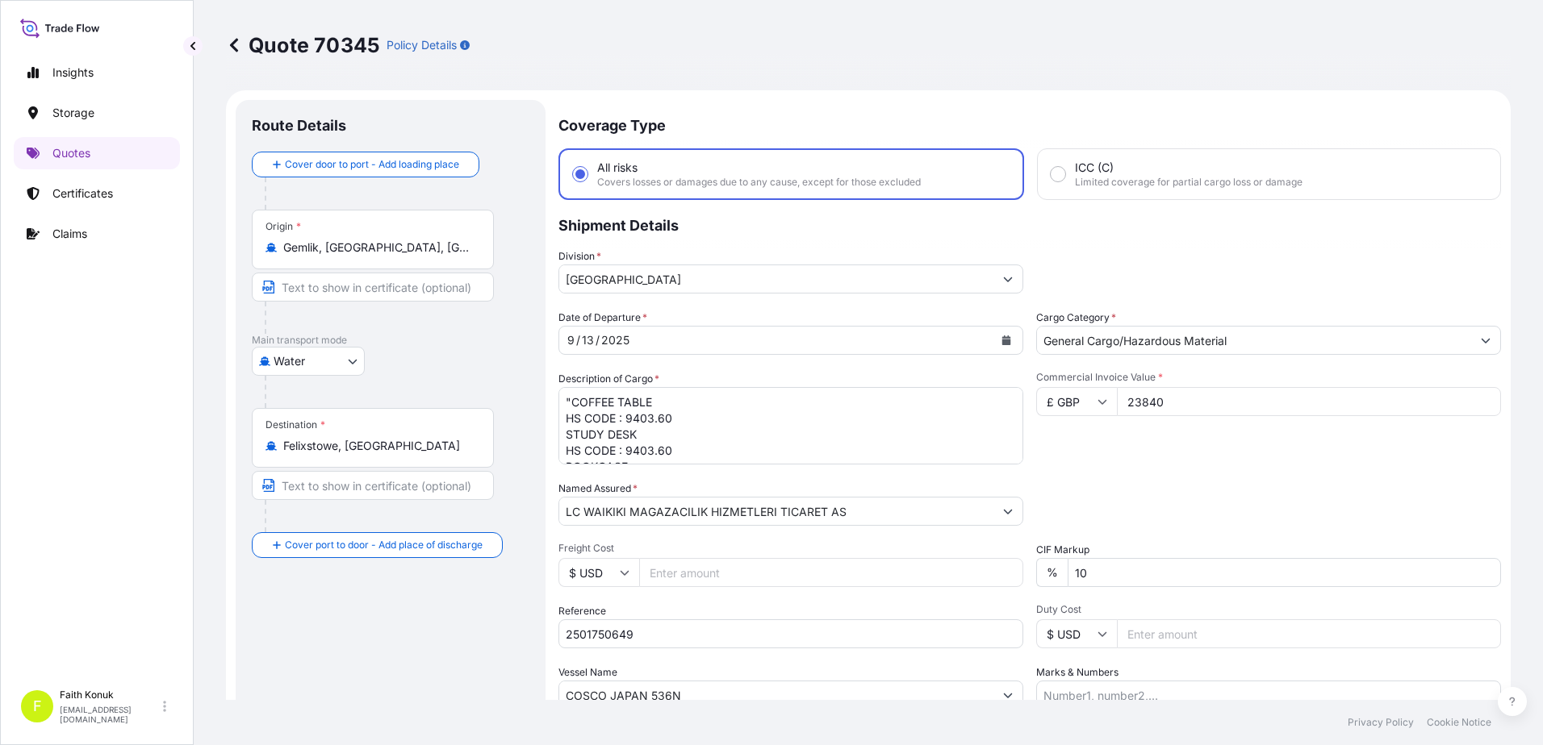
click at [1011, 283] on button "Show suggestions" at bounding box center [1007, 279] width 29 height 29
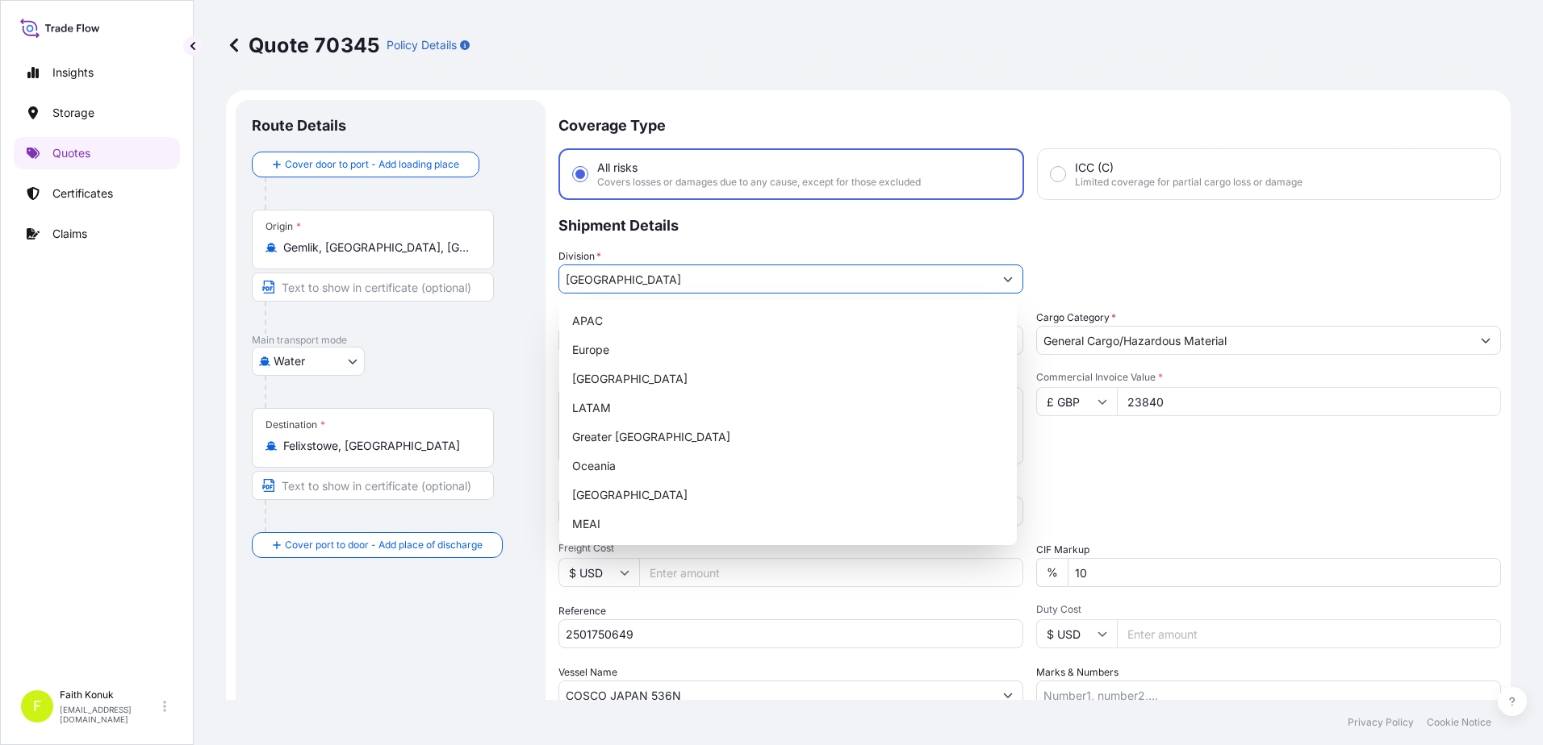
click at [1011, 283] on button "Show suggestions" at bounding box center [1007, 279] width 29 height 29
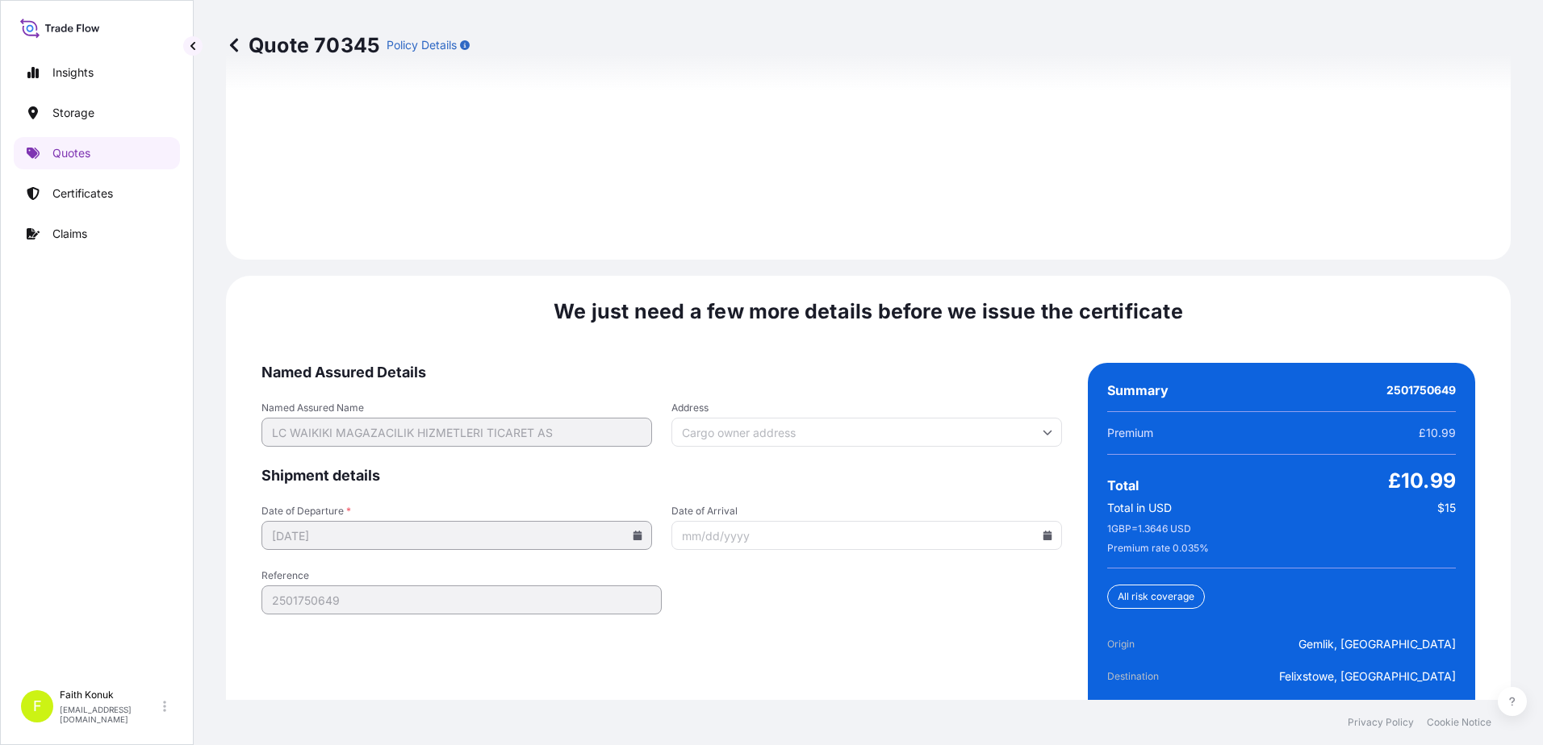
scroll to position [2380, 0]
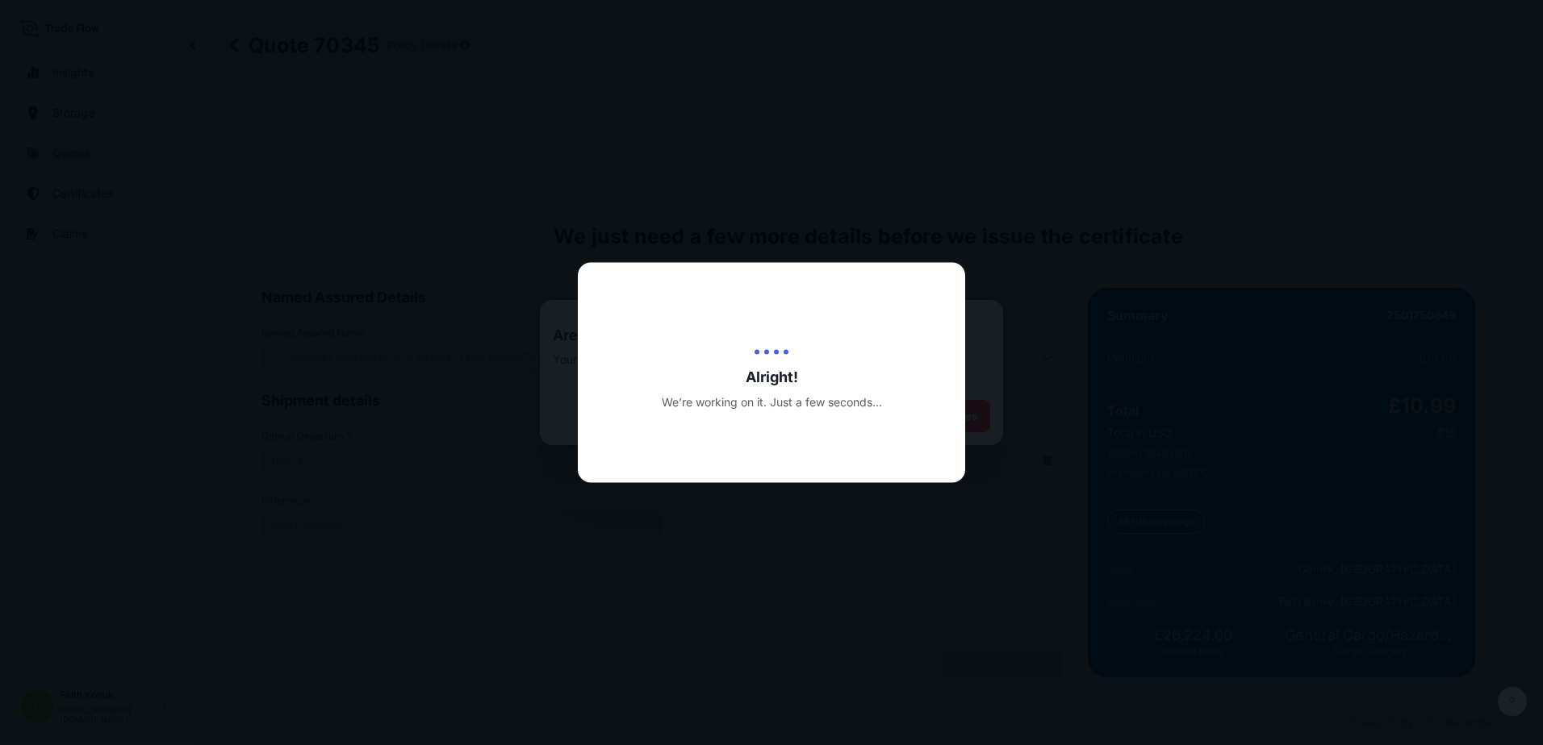
click at [666, 217] on div at bounding box center [771, 372] width 1543 height 745
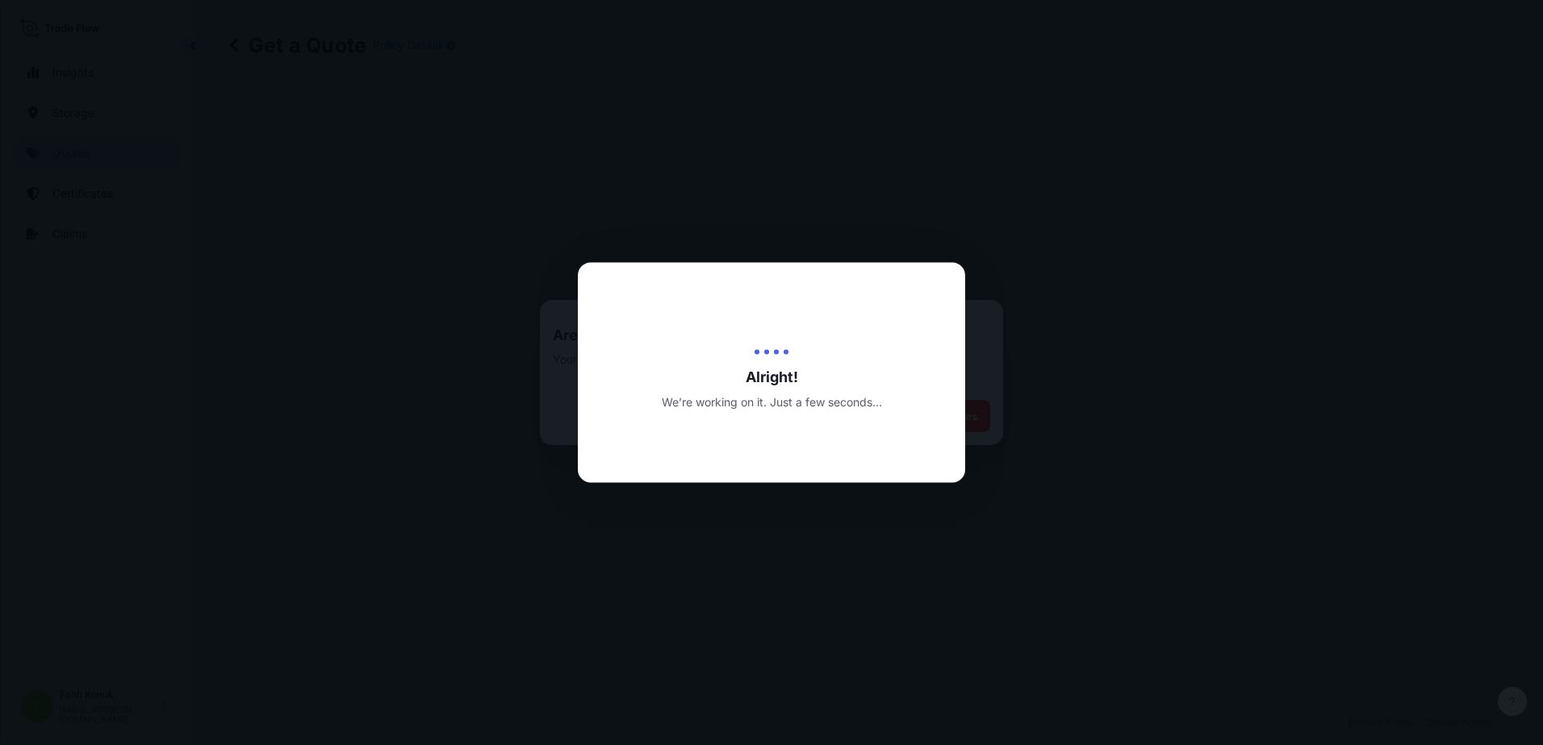
scroll to position [791, 0]
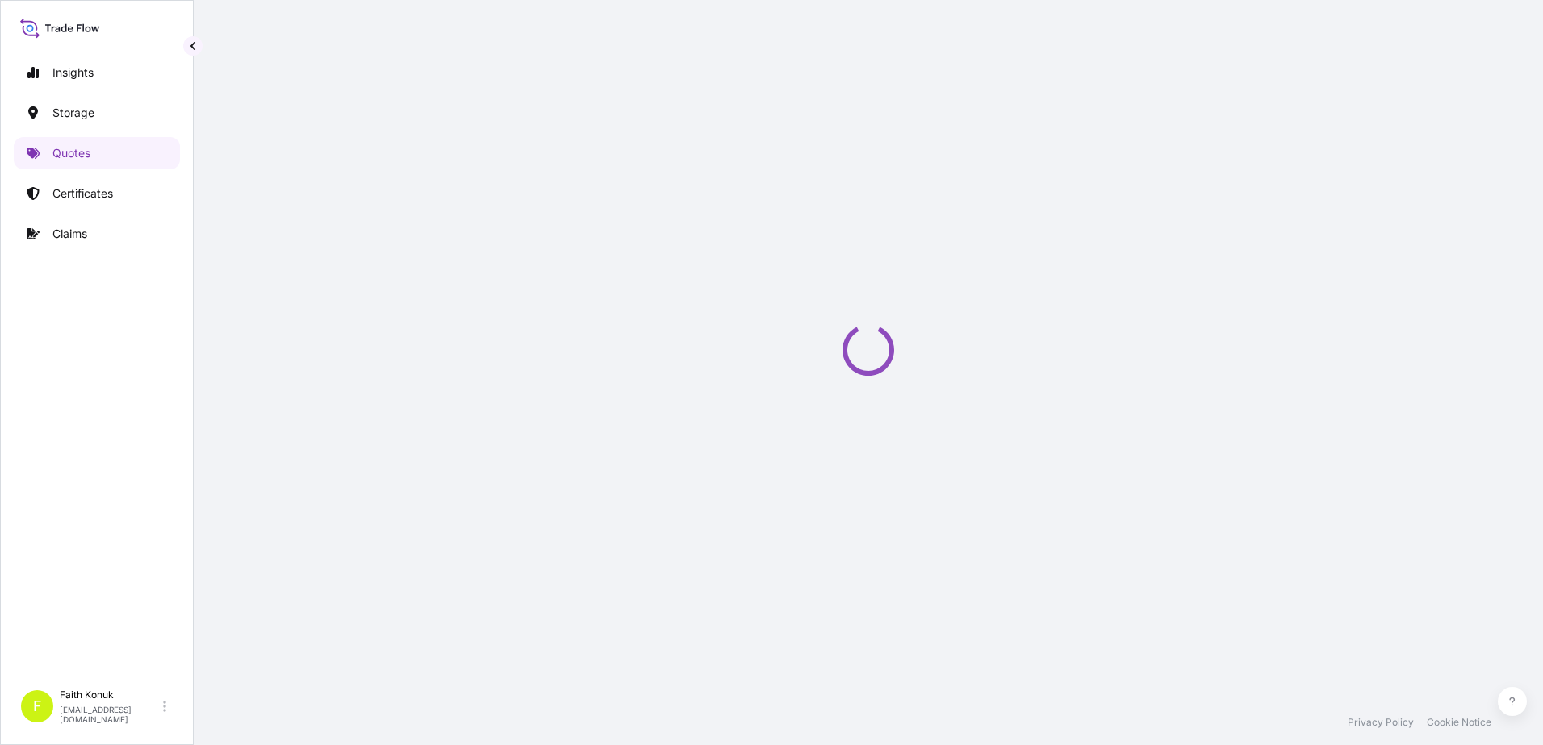
select select "Water"
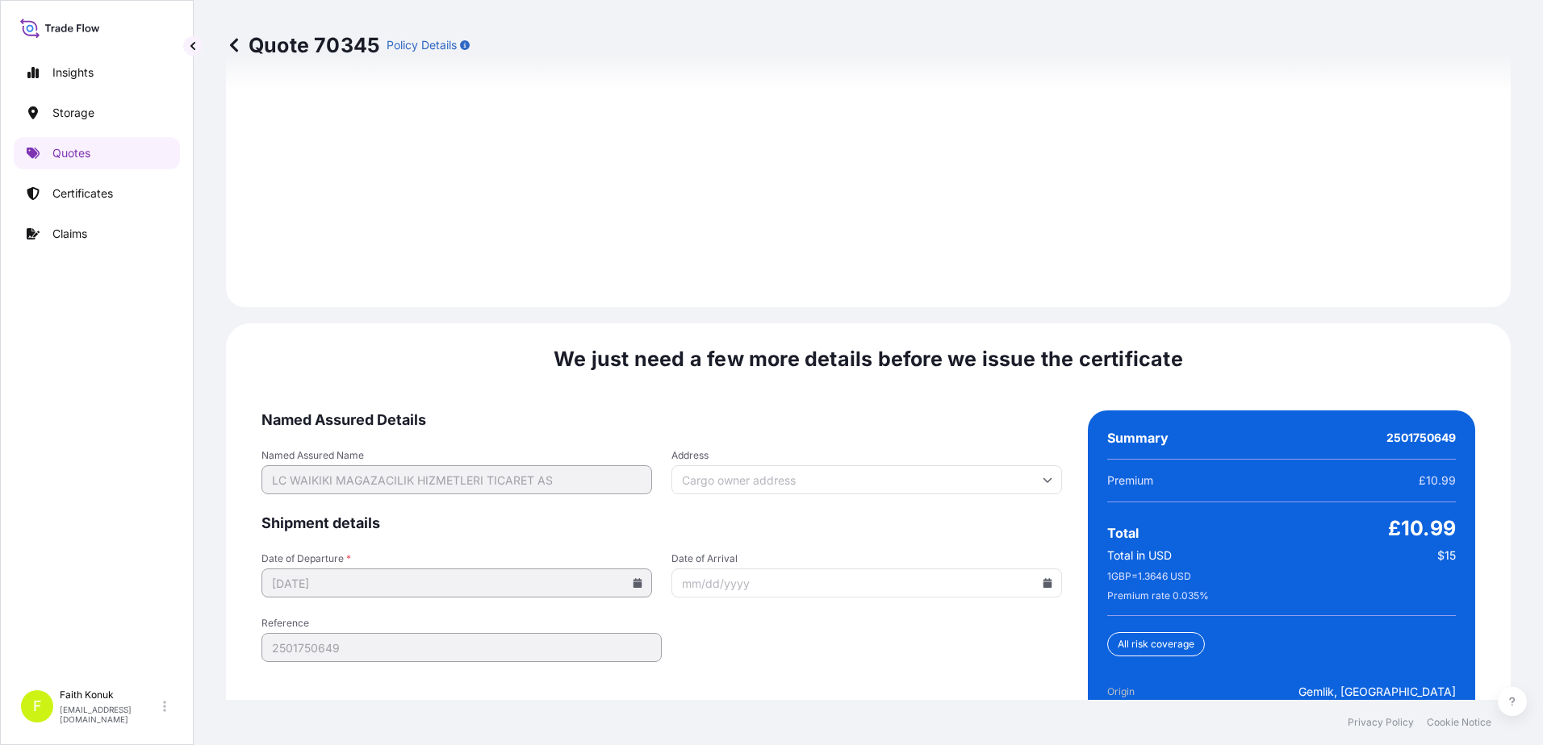
scroll to position [2380, 0]
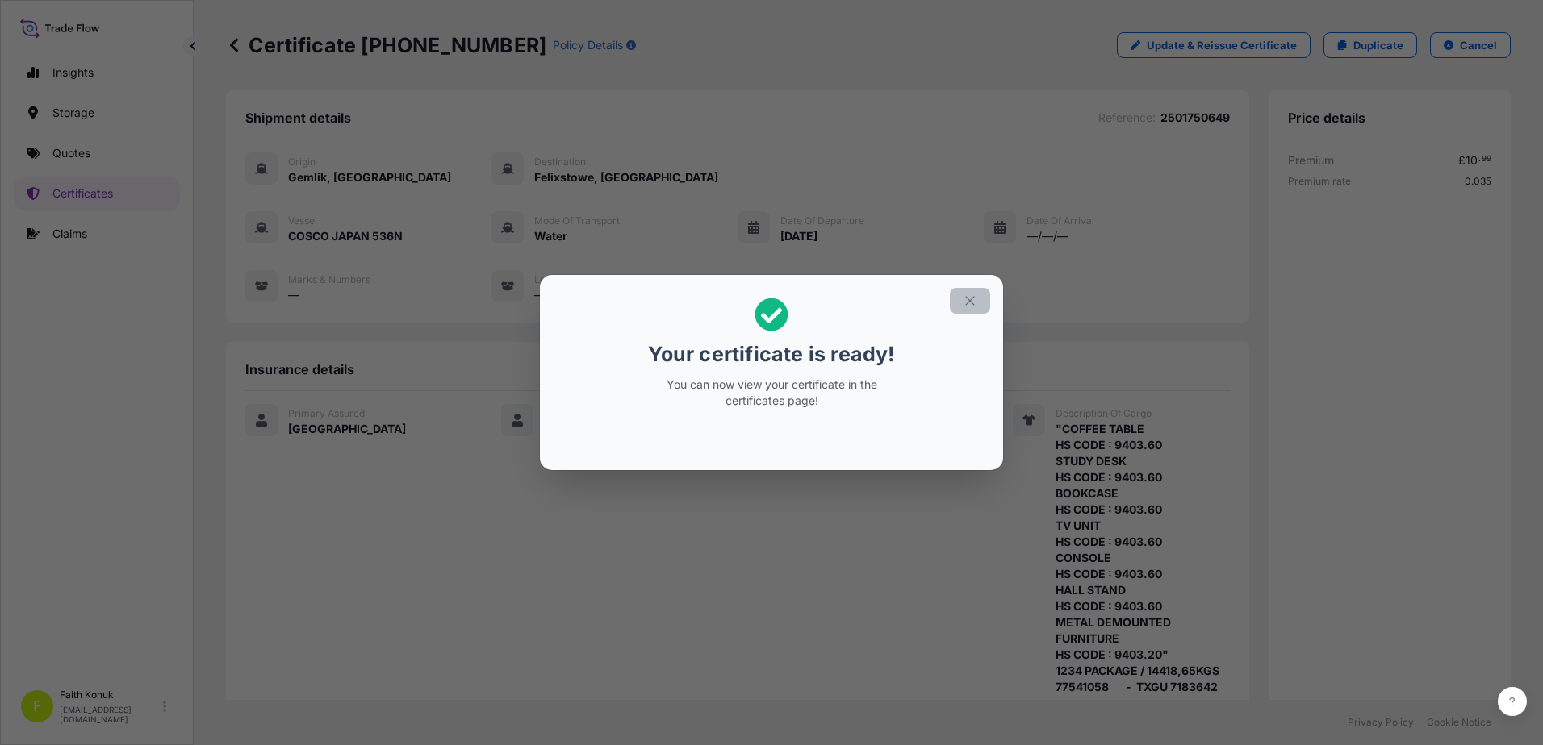
click at [971, 303] on icon "button" at bounding box center [969, 301] width 15 height 15
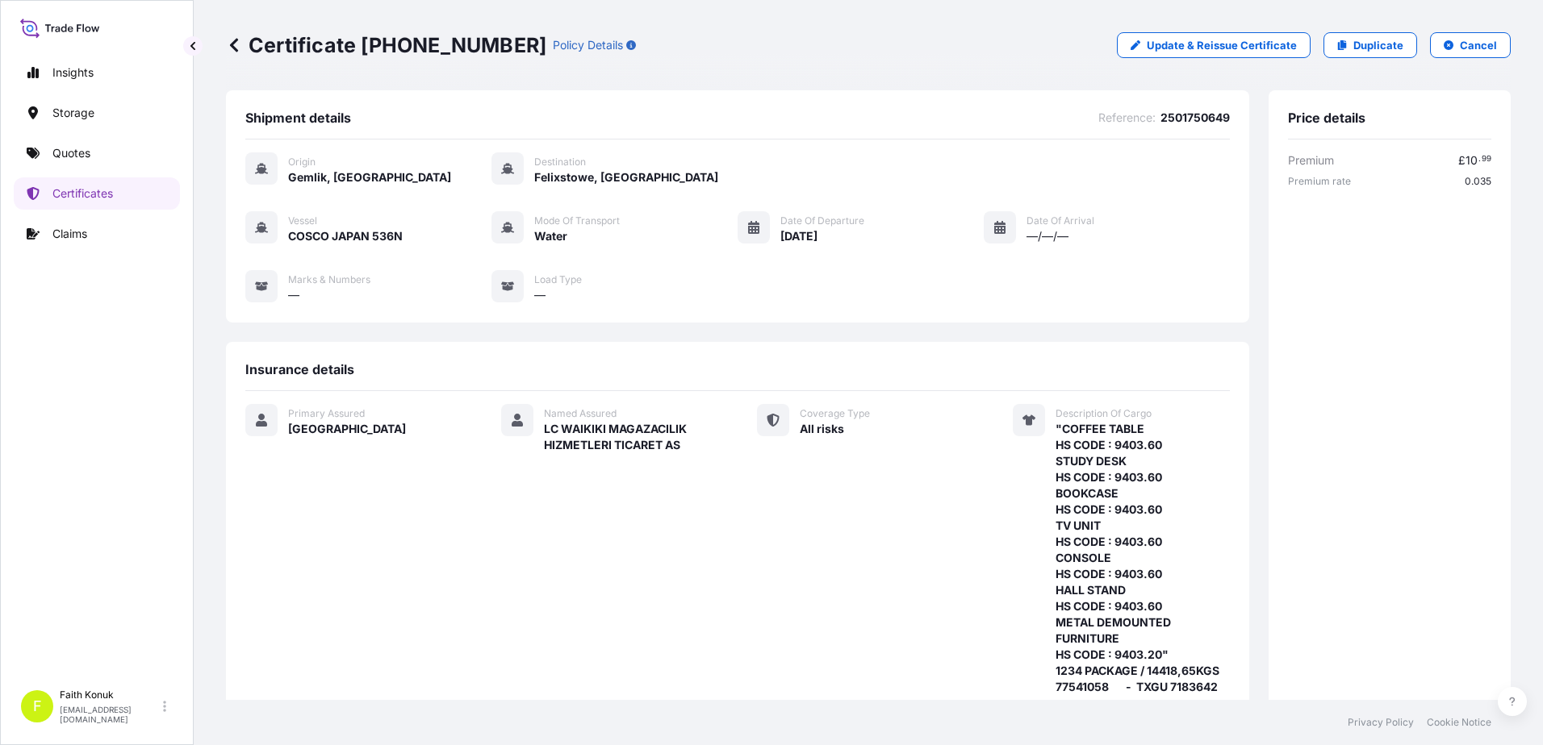
scroll to position [393, 0]
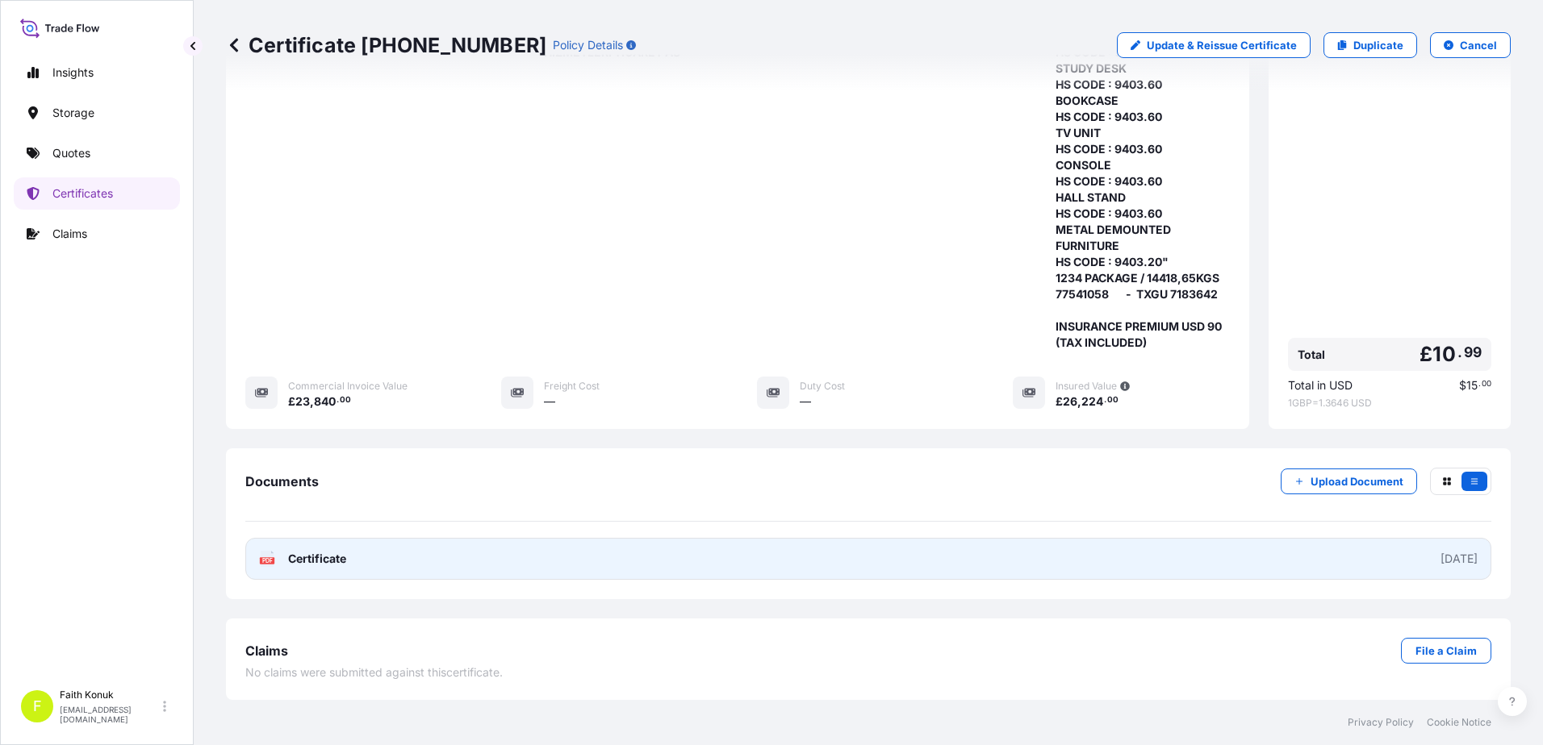
click at [290, 555] on span "Certificate" at bounding box center [317, 559] width 58 height 16
